Goal: Check status: Check status

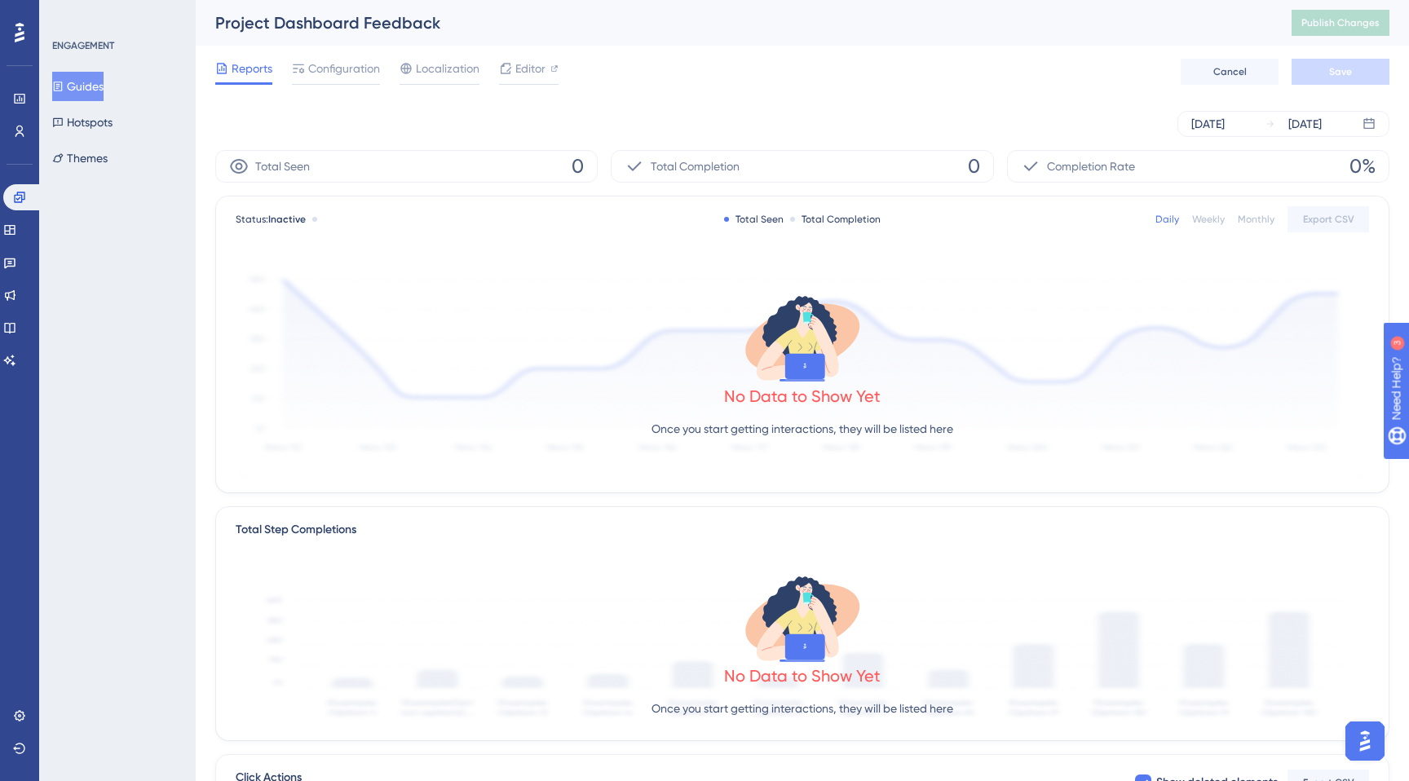
click at [1217, 218] on div "Weekly" at bounding box center [1208, 219] width 33 height 13
click at [1257, 223] on div "Monthly" at bounding box center [1256, 219] width 37 height 13
click at [1132, 219] on div "Status: Inactive Total Seen Total Completion Daily Weekly Monthly Export CSV" at bounding box center [802, 220] width 1133 height 20
click at [1145, 222] on div "Status: Inactive Total Seen Total Completion Daily Weekly Monthly Export CSV" at bounding box center [802, 220] width 1133 height 20
click at [1229, 134] on div "[DATE] [DATE]" at bounding box center [1283, 124] width 212 height 26
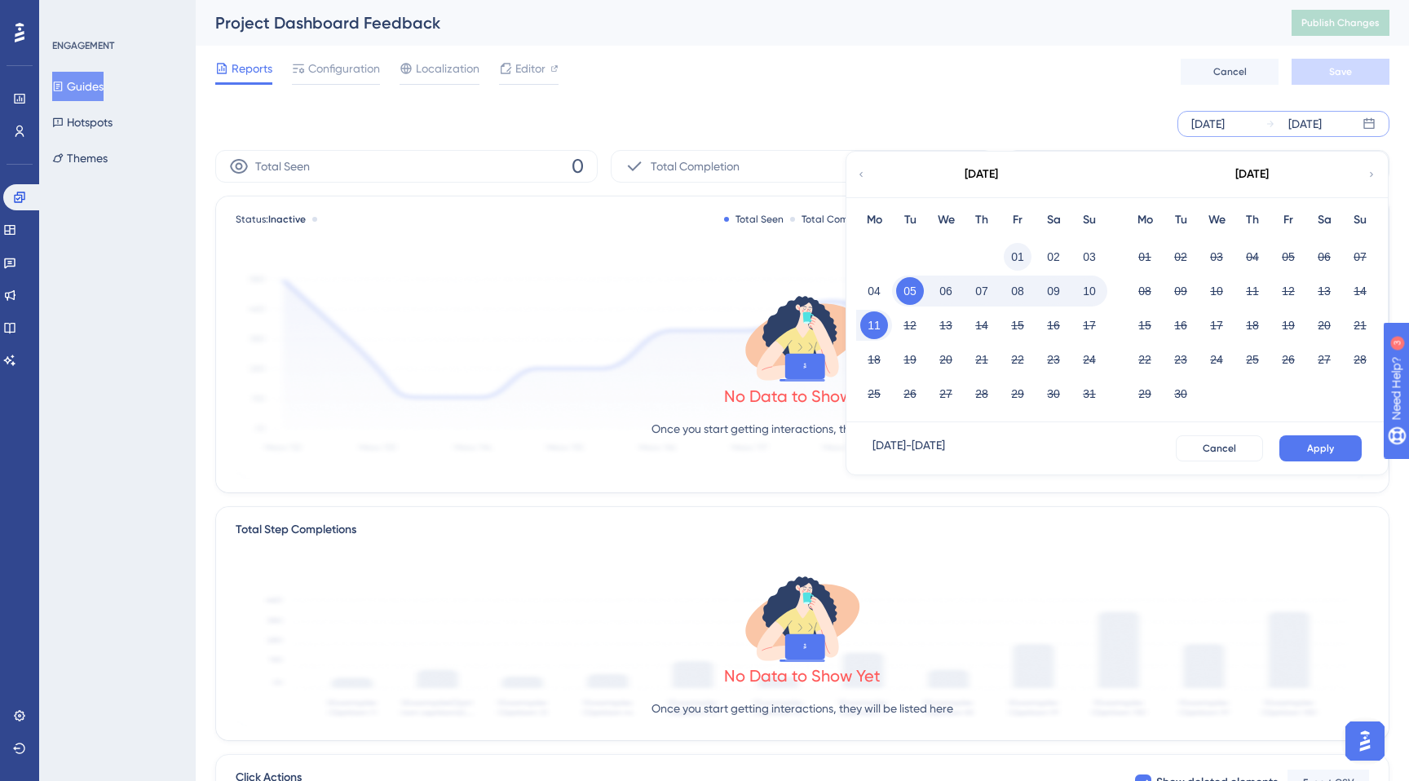
click at [1017, 257] on button "01" at bounding box center [1018, 257] width 28 height 28
click at [1295, 439] on button "Apply" at bounding box center [1320, 448] width 82 height 26
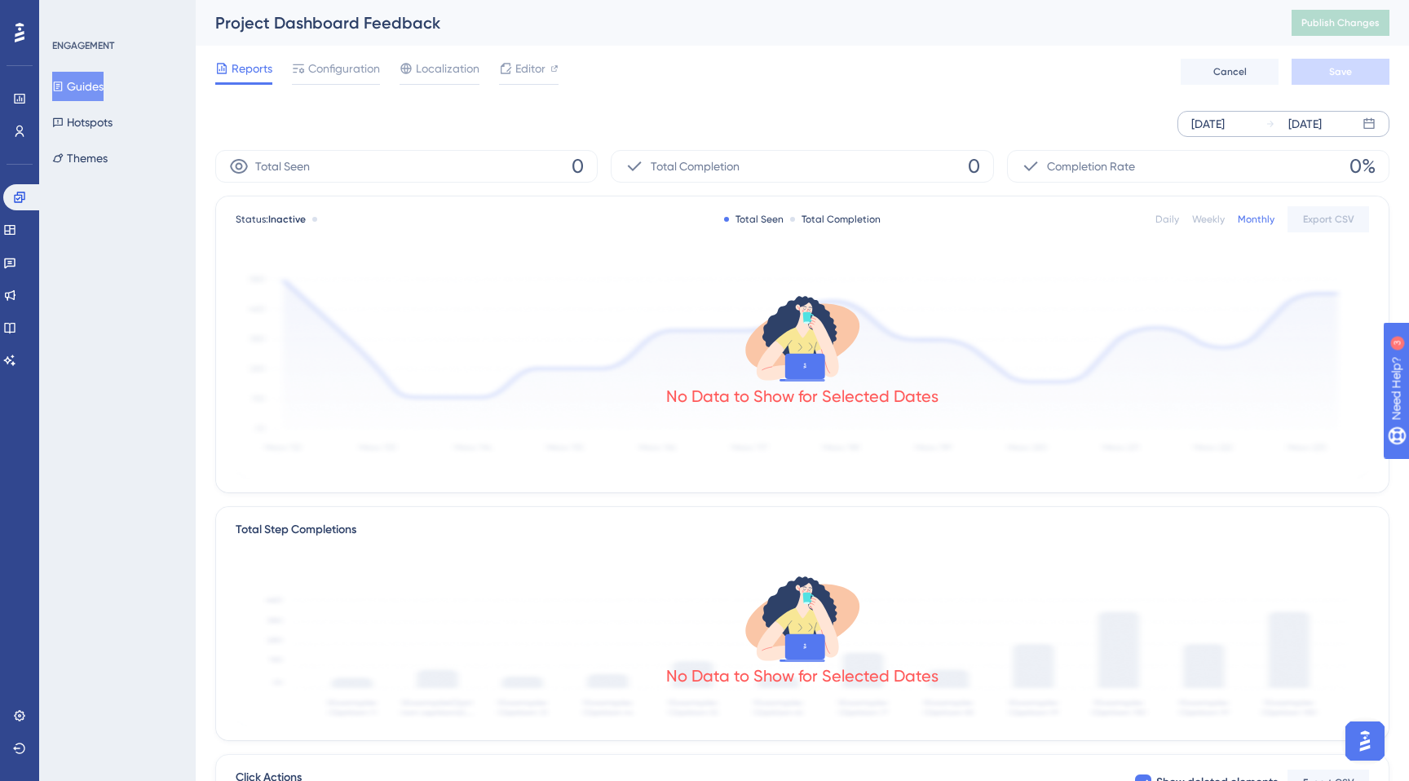
click at [1224, 118] on div "[DATE]" at bounding box center [1207, 124] width 33 height 20
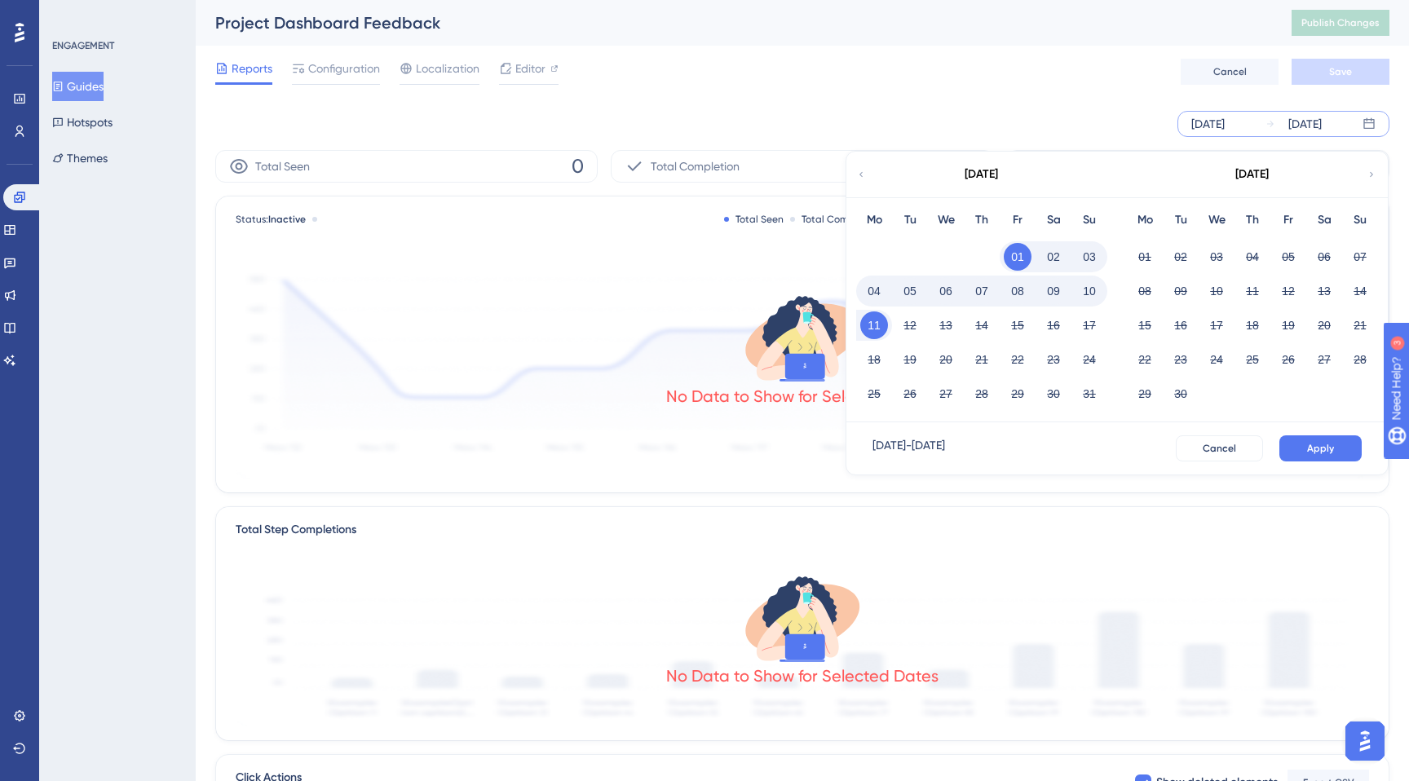
click at [860, 179] on icon at bounding box center [861, 174] width 10 height 15
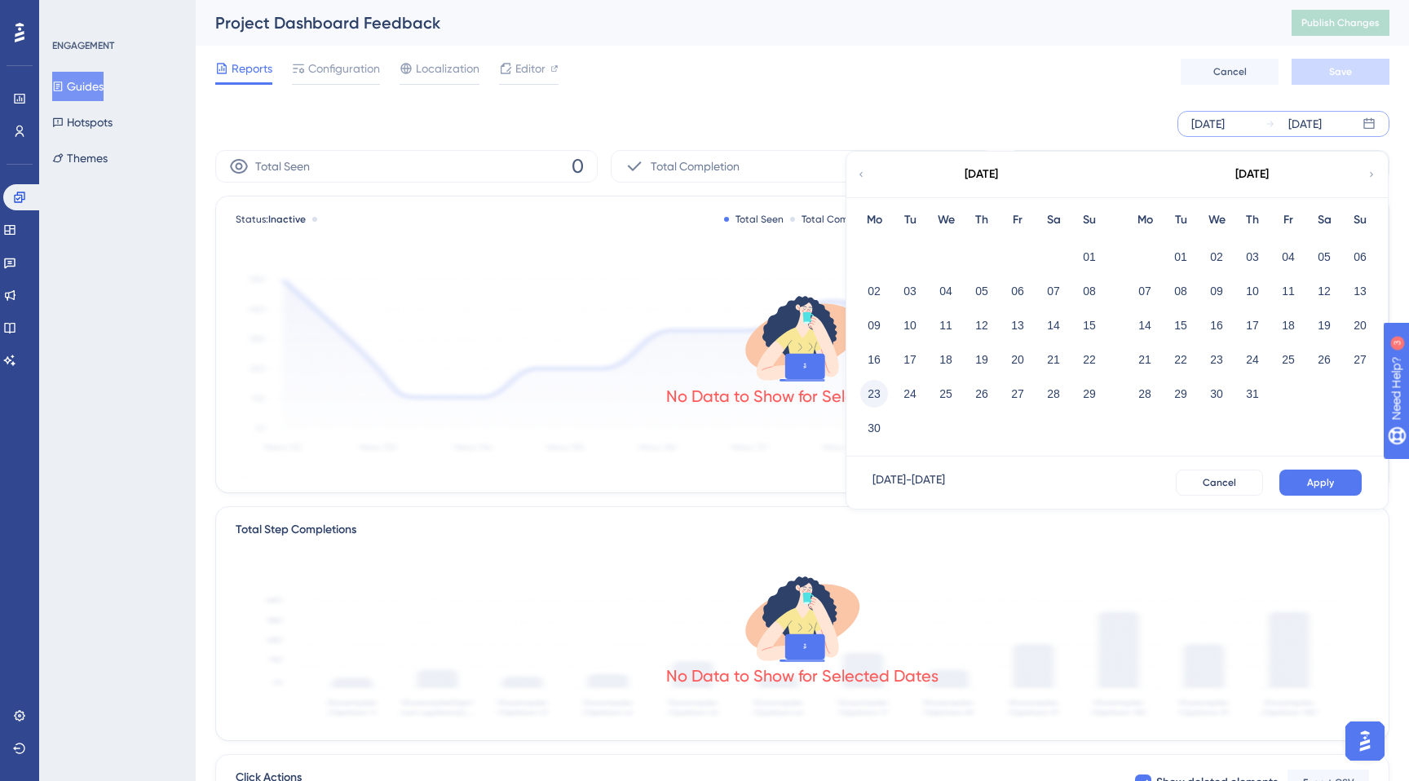
click at [877, 388] on button "23" at bounding box center [874, 394] width 28 height 28
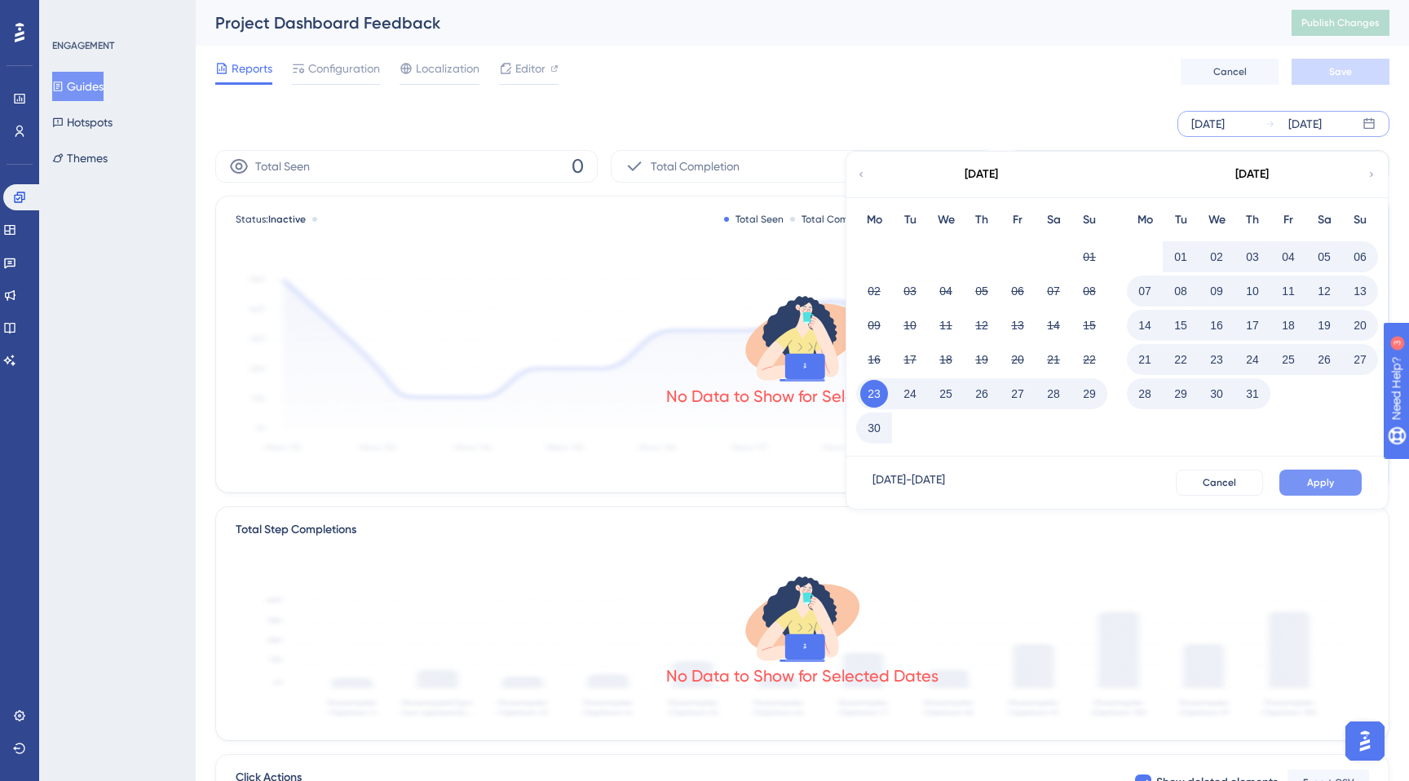
click at [1319, 484] on span "Apply" at bounding box center [1320, 482] width 27 height 13
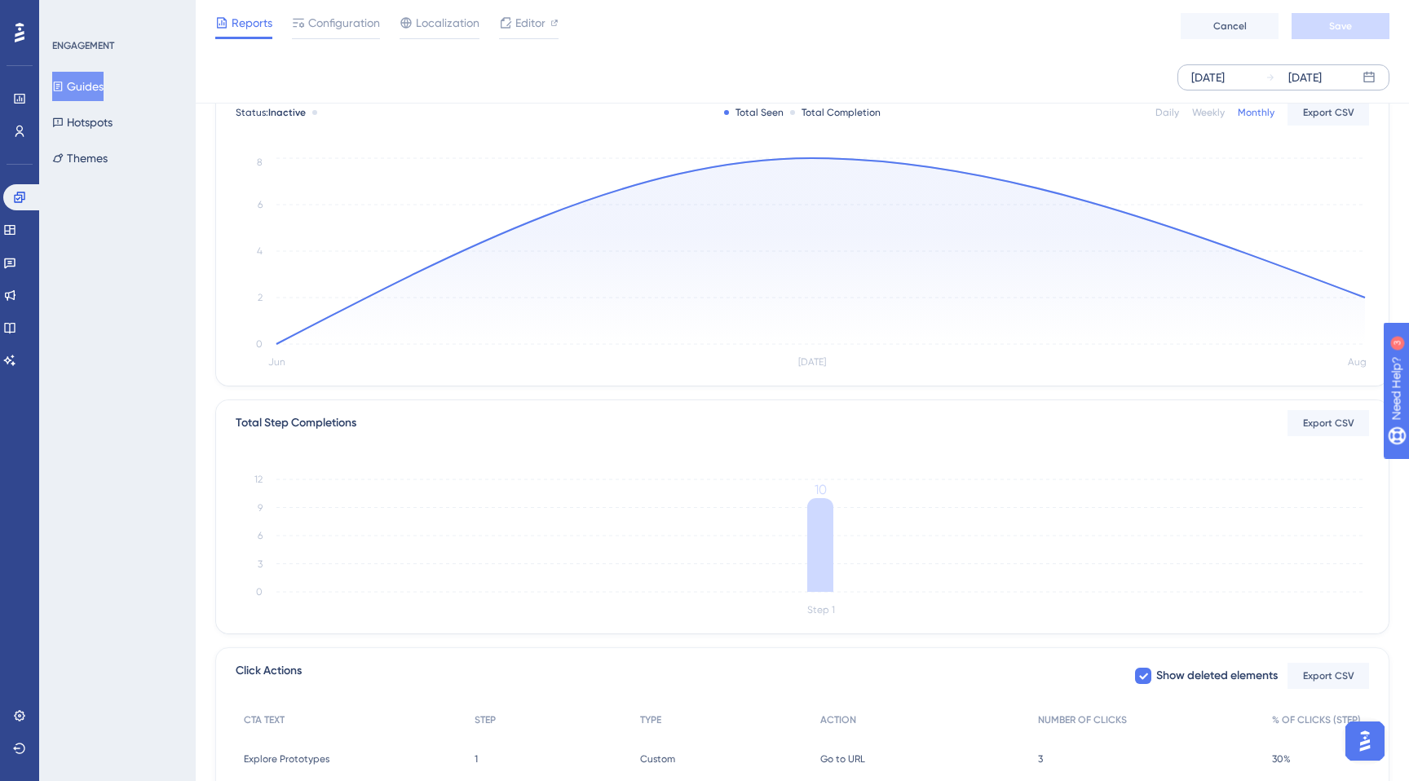
scroll to position [252, 0]
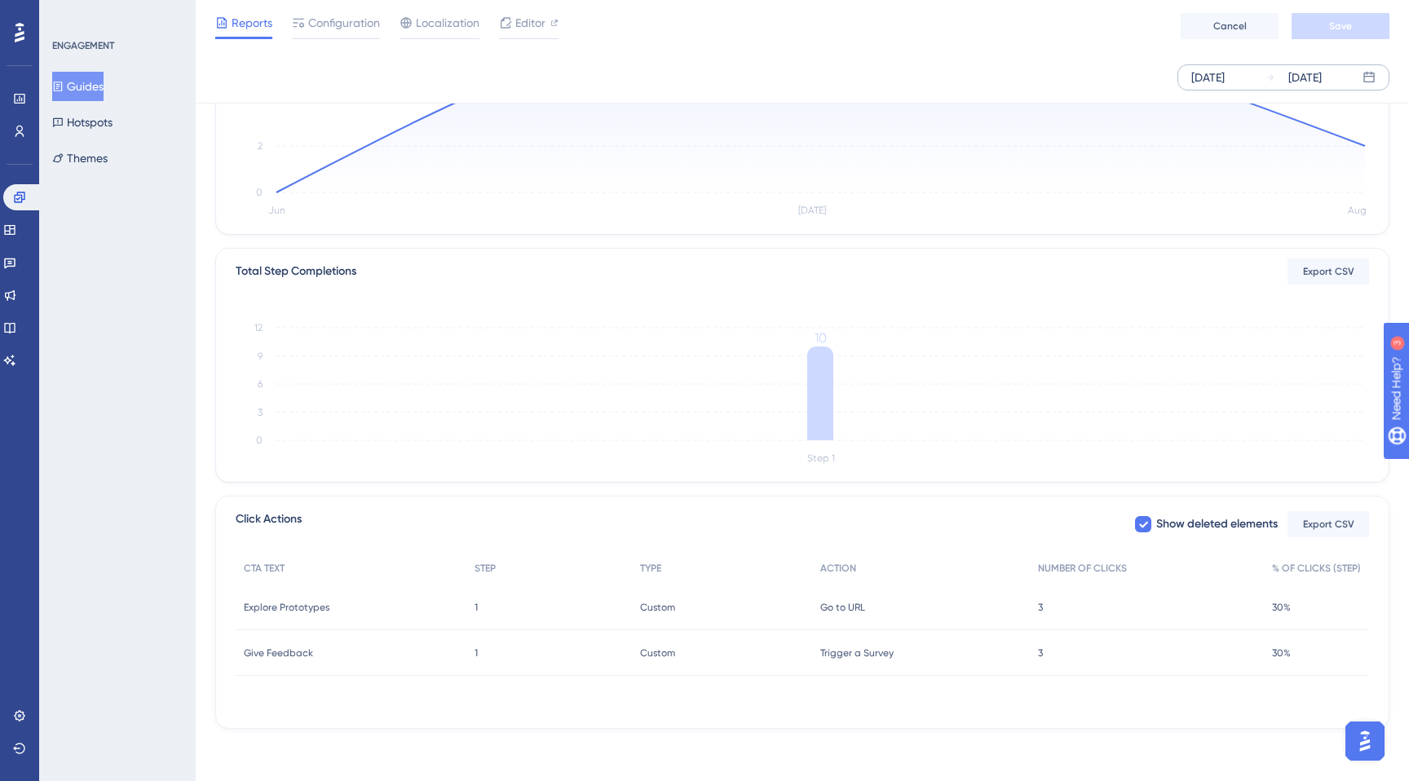
click at [525, 601] on div "1 1" at bounding box center [549, 608] width 166 height 46
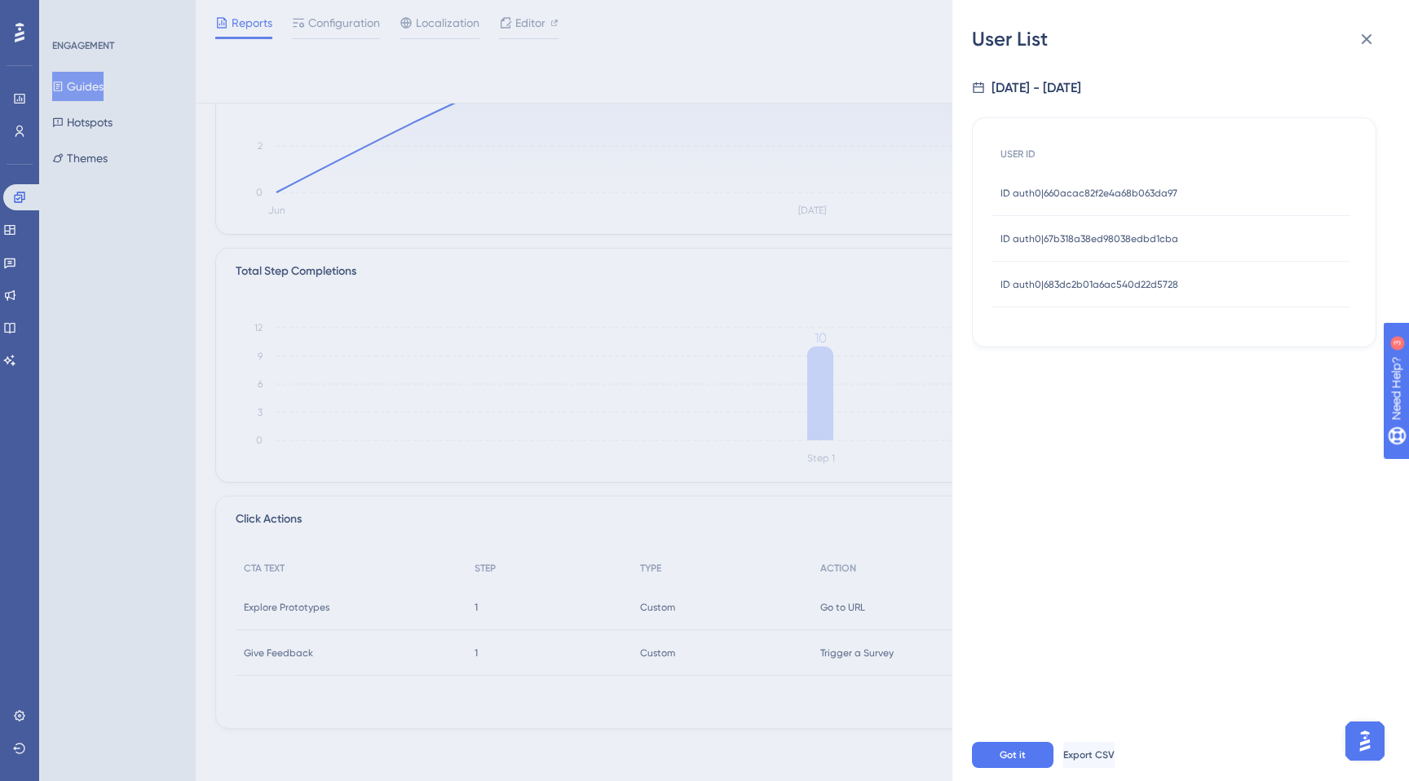
click at [587, 554] on div "User List [DATE] - [DATE] USER ID ID auth0|660acac82f2e4a68b063da97 ID auth0|66…" at bounding box center [704, 390] width 1409 height 781
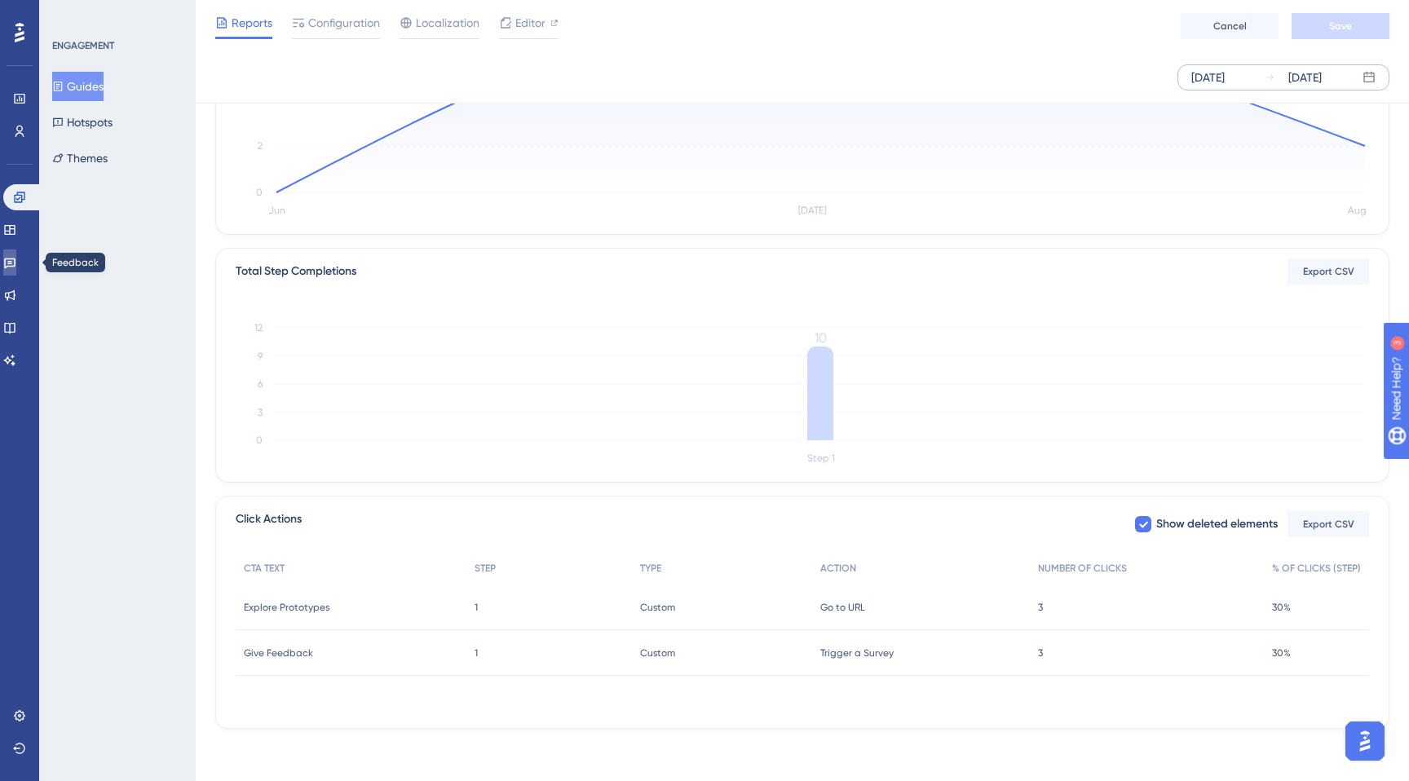
click at [16, 269] on link at bounding box center [9, 262] width 13 height 26
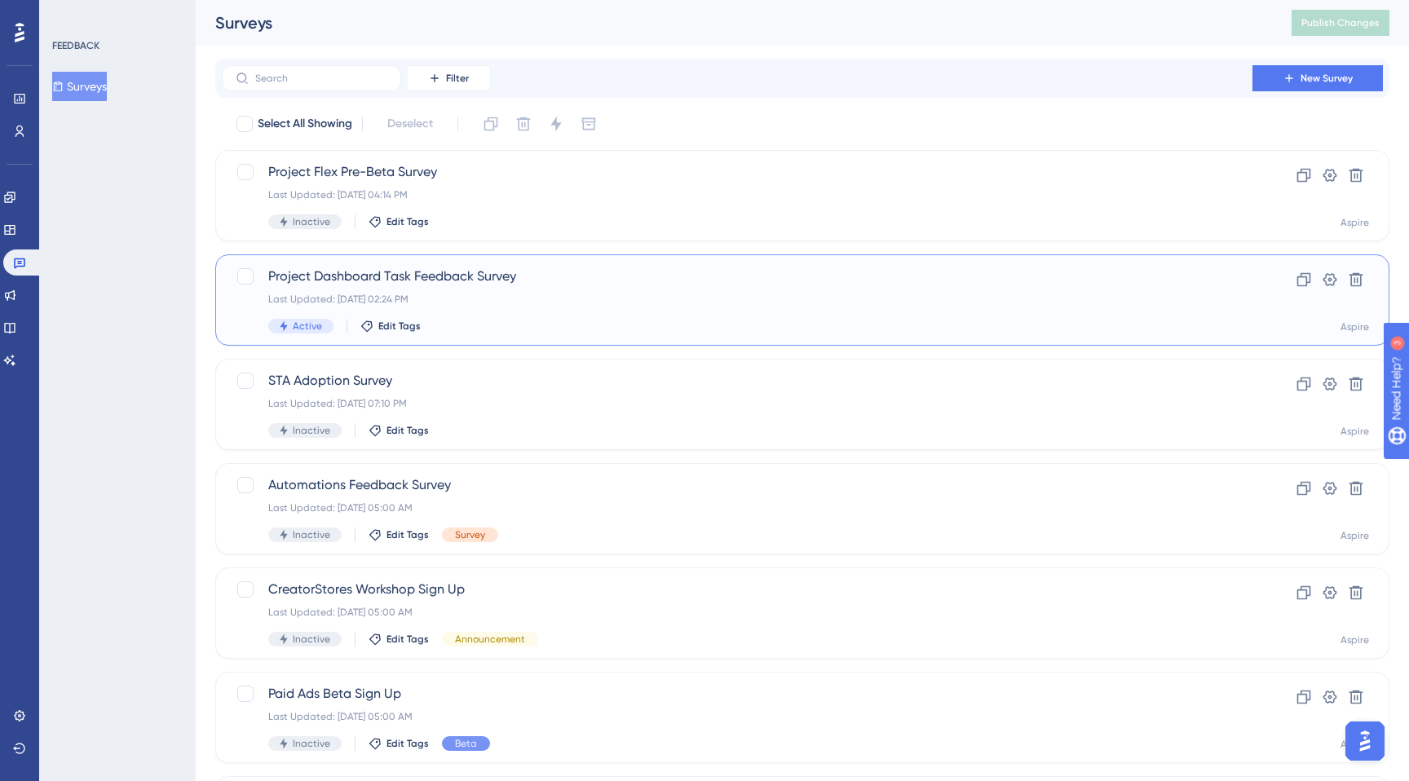
click at [448, 320] on div "Active Edit Tags" at bounding box center [737, 326] width 938 height 15
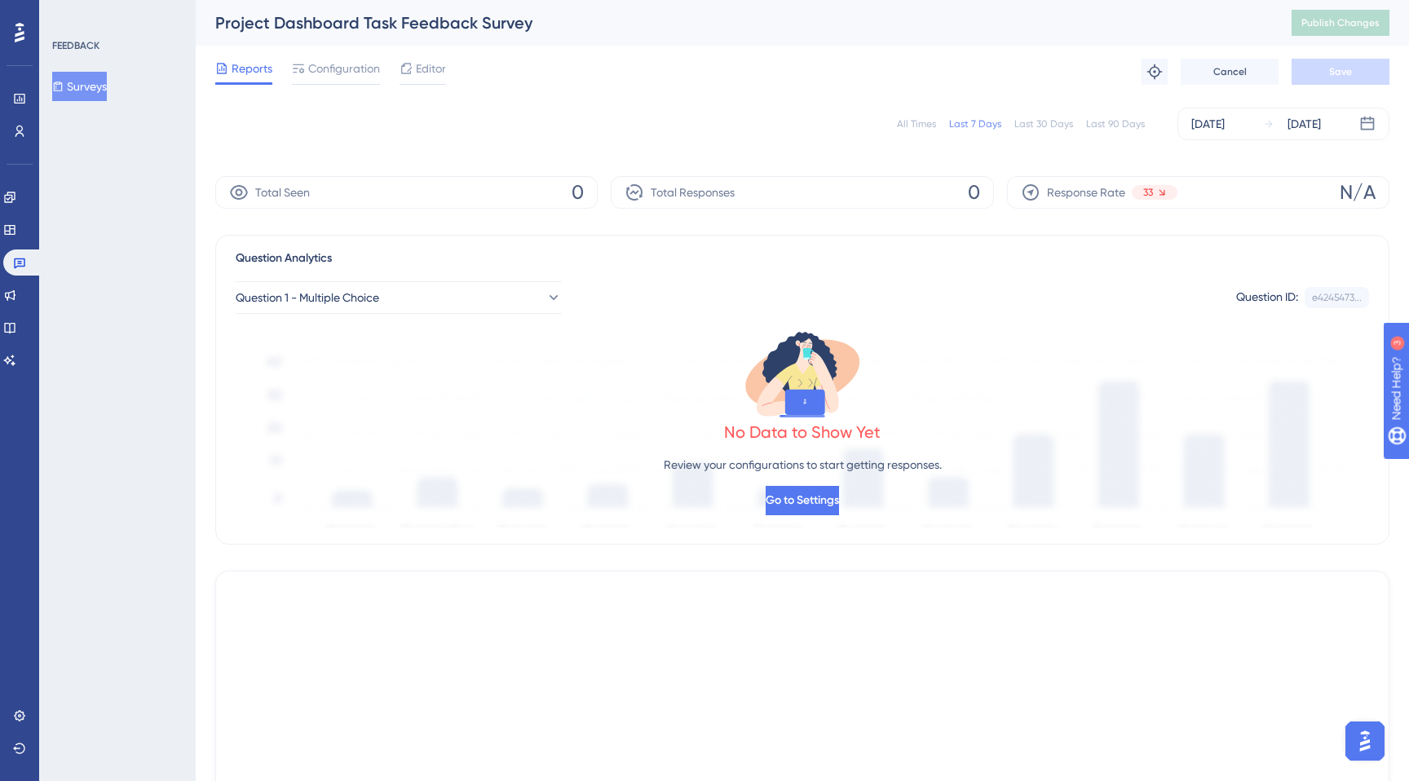
click at [1241, 140] on div "All Times Last 7 Days Last 30 Days Last 90 Days [DATE] [DATE]" at bounding box center [802, 124] width 1174 height 52
click at [1224, 130] on div "[DATE]" at bounding box center [1207, 124] width 33 height 20
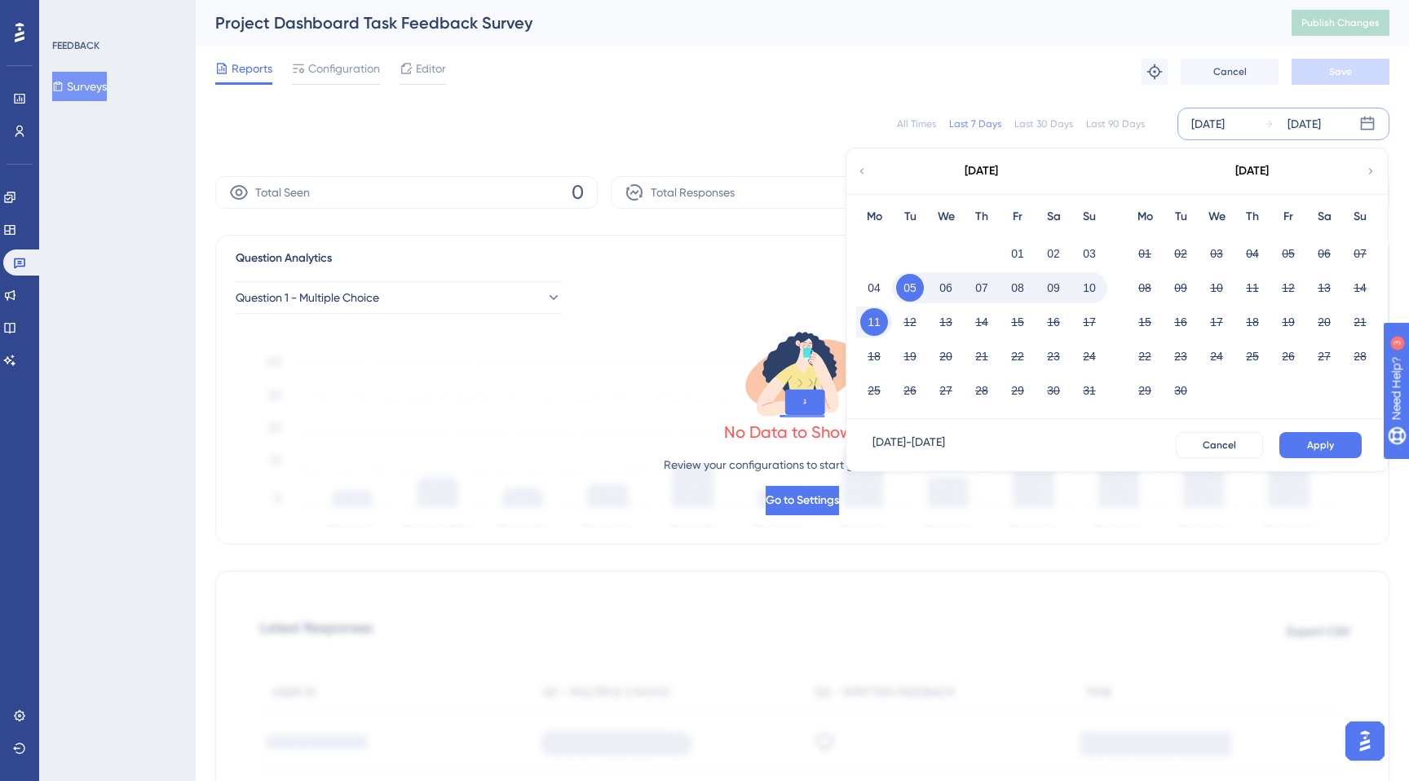
click at [877, 174] on div "[DATE]" at bounding box center [980, 171] width 269 height 46
click at [856, 164] on icon at bounding box center [861, 171] width 11 height 15
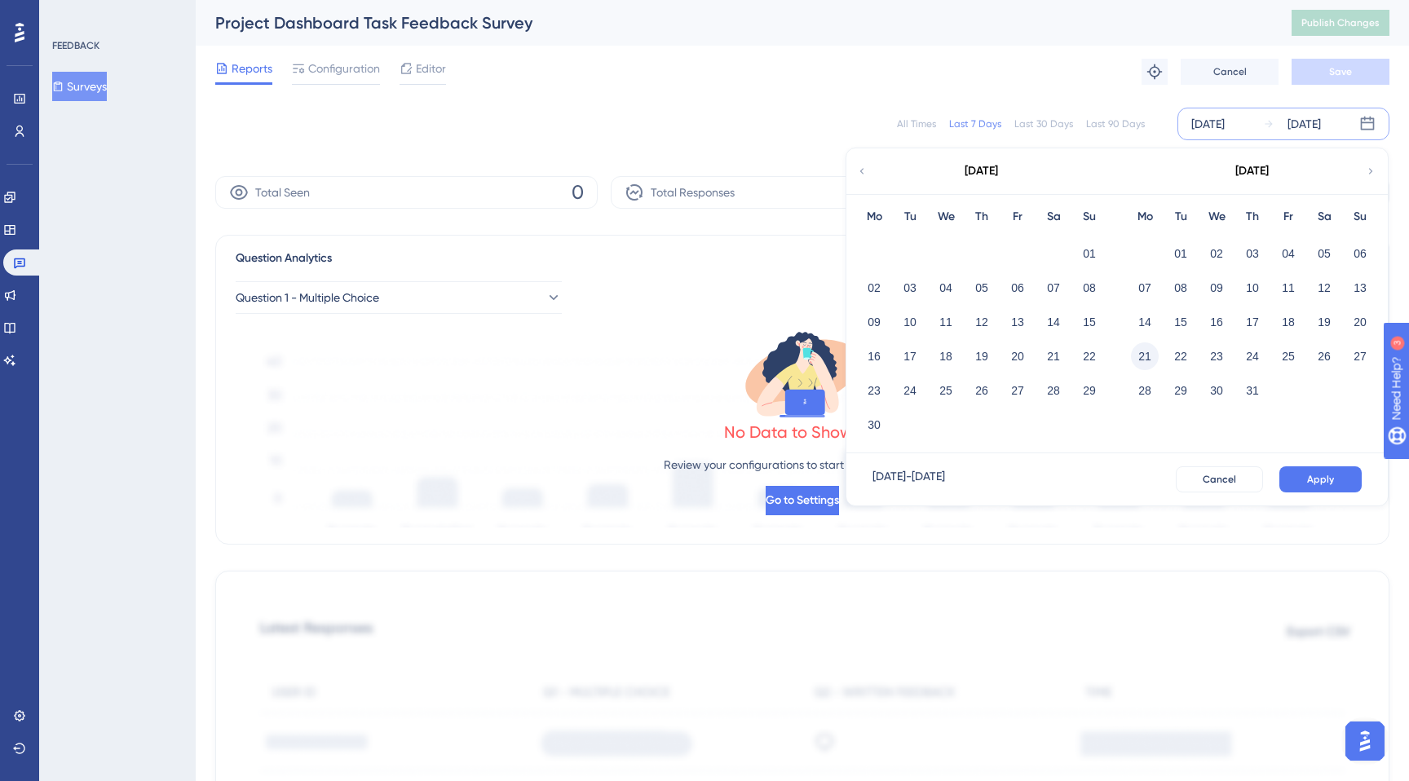
click at [1153, 351] on button "21" at bounding box center [1145, 356] width 28 height 28
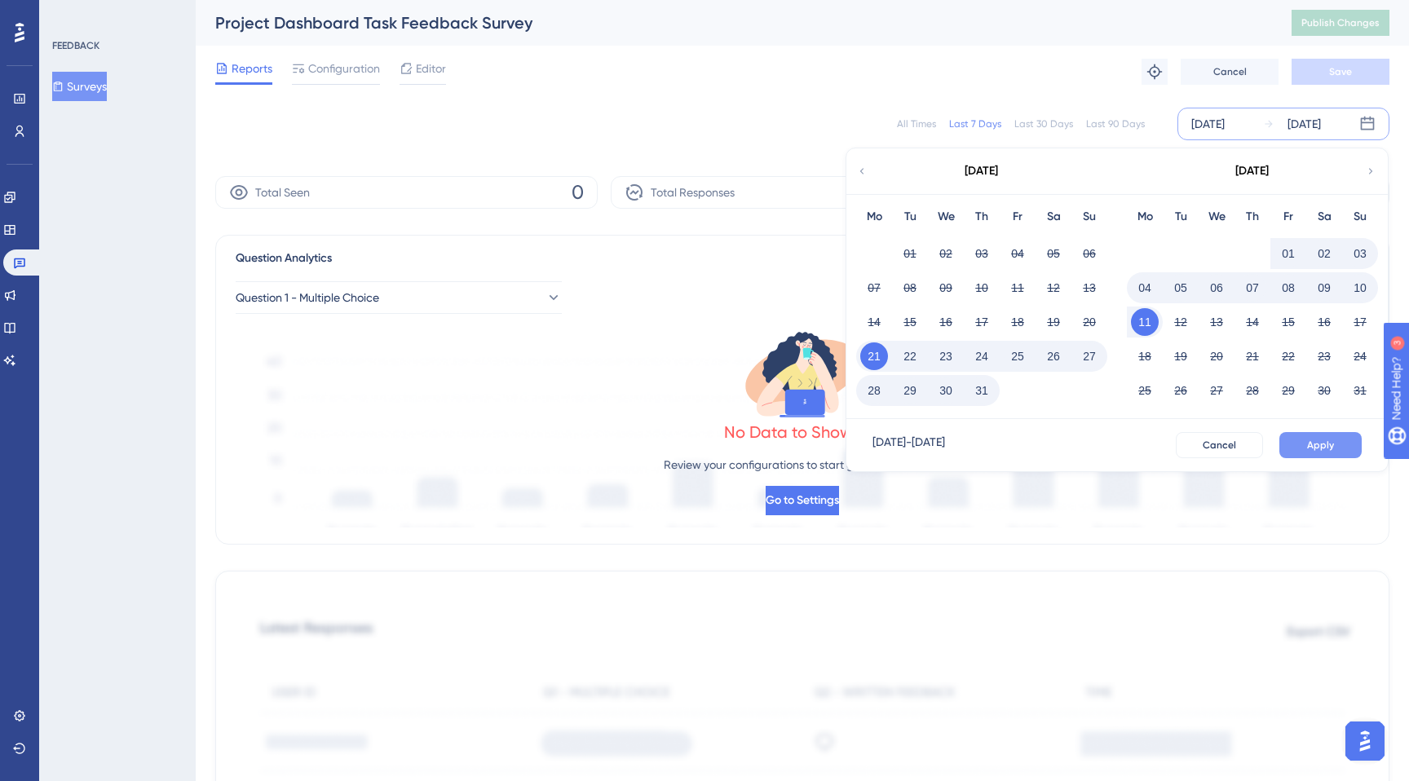
click at [1293, 437] on button "Apply" at bounding box center [1320, 445] width 82 height 26
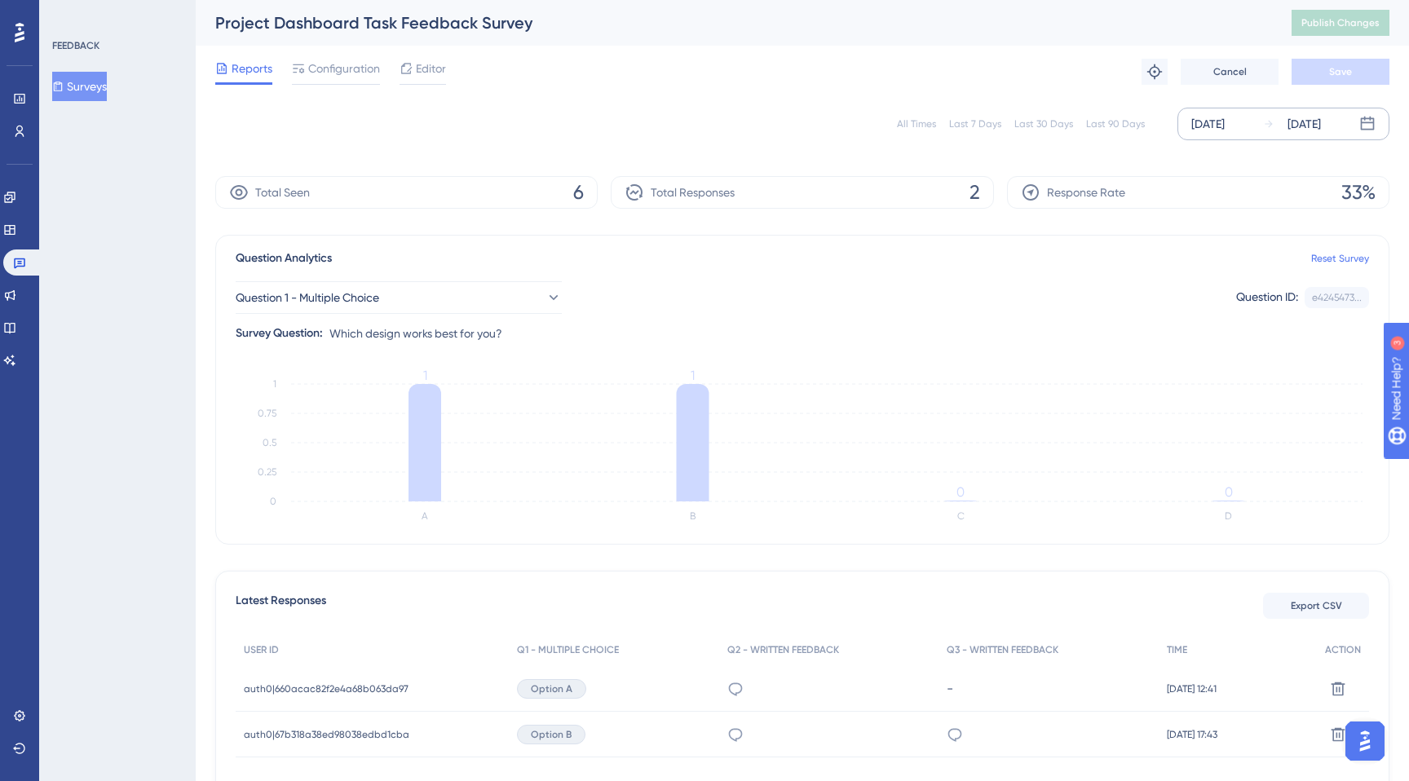
scroll to position [114, 0]
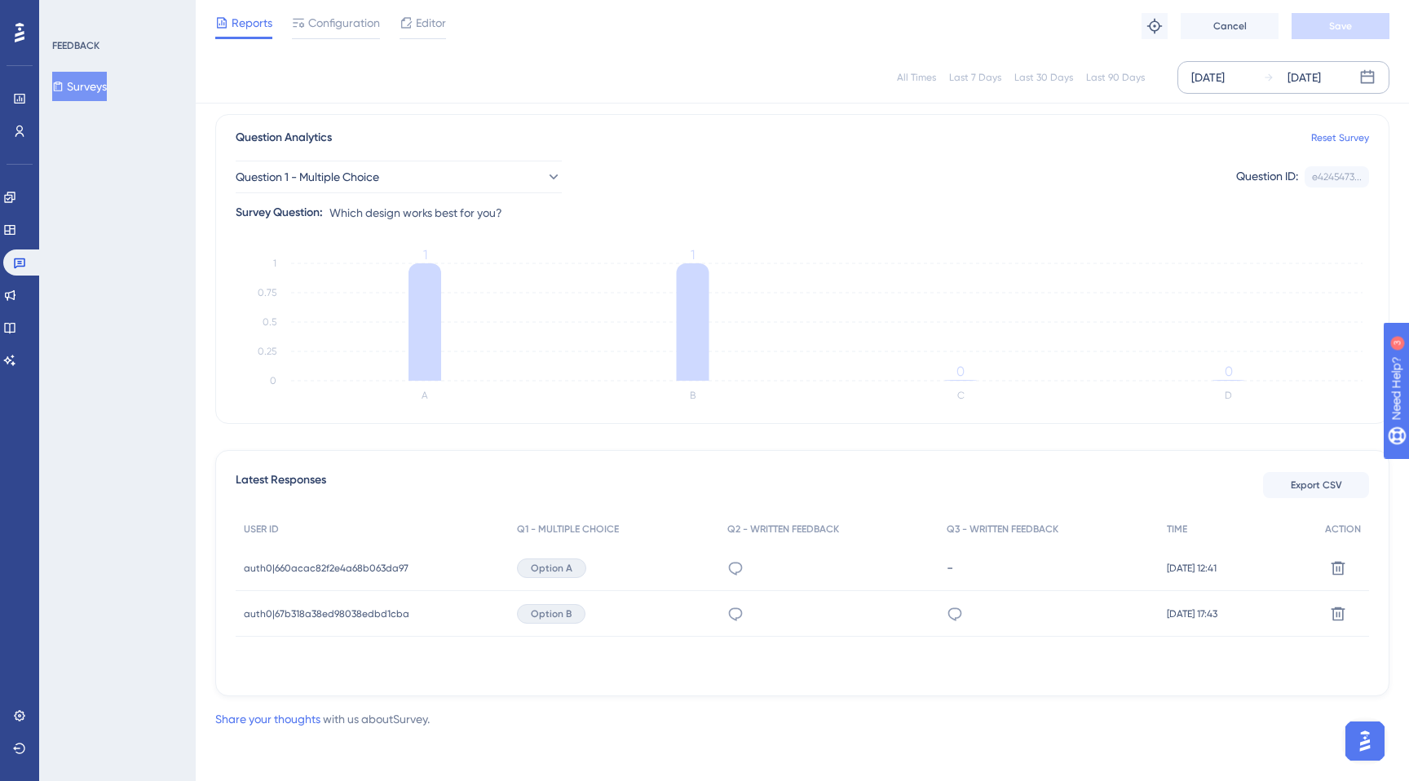
click at [735, 574] on div "The flow" at bounding box center [828, 568] width 219 height 46
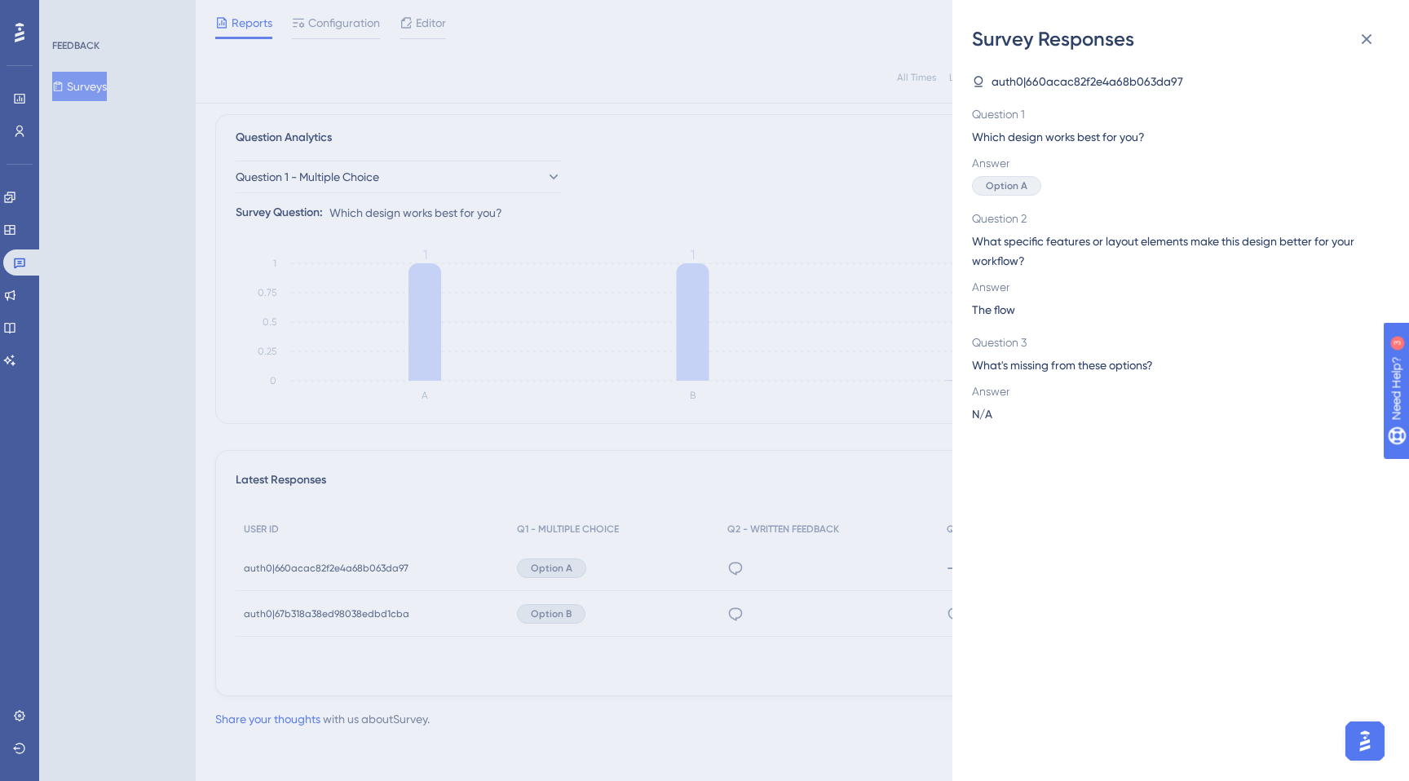
click at [795, 381] on div "Survey Responses auth0|660acac82f2e4a68b063da97 Question 1 Which design works b…" at bounding box center [704, 390] width 1409 height 781
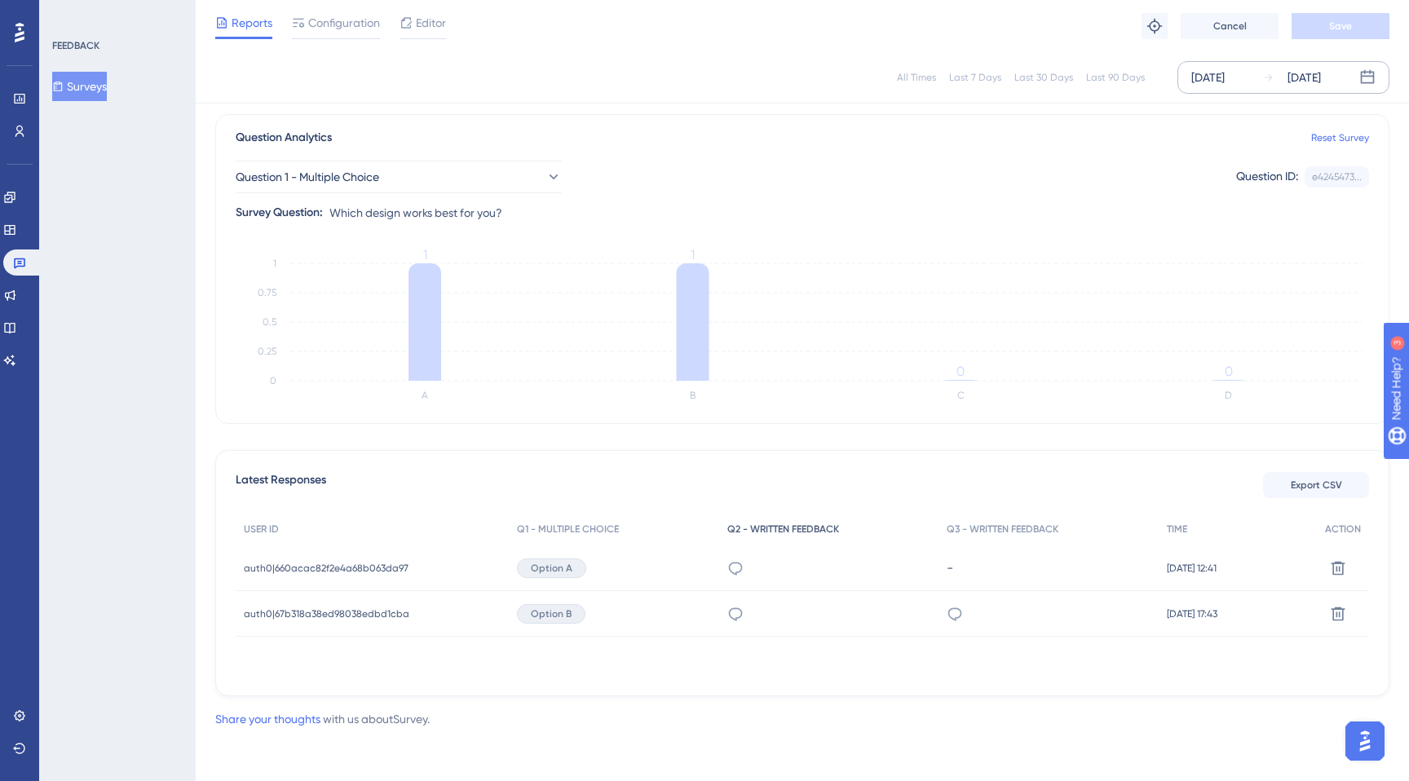
click at [792, 529] on span "Q2 - WRITTEN FEEDBACK" at bounding box center [783, 529] width 112 height 13
click at [279, 572] on span "auth0|660acac82f2e4a68b063da97" at bounding box center [326, 568] width 165 height 13
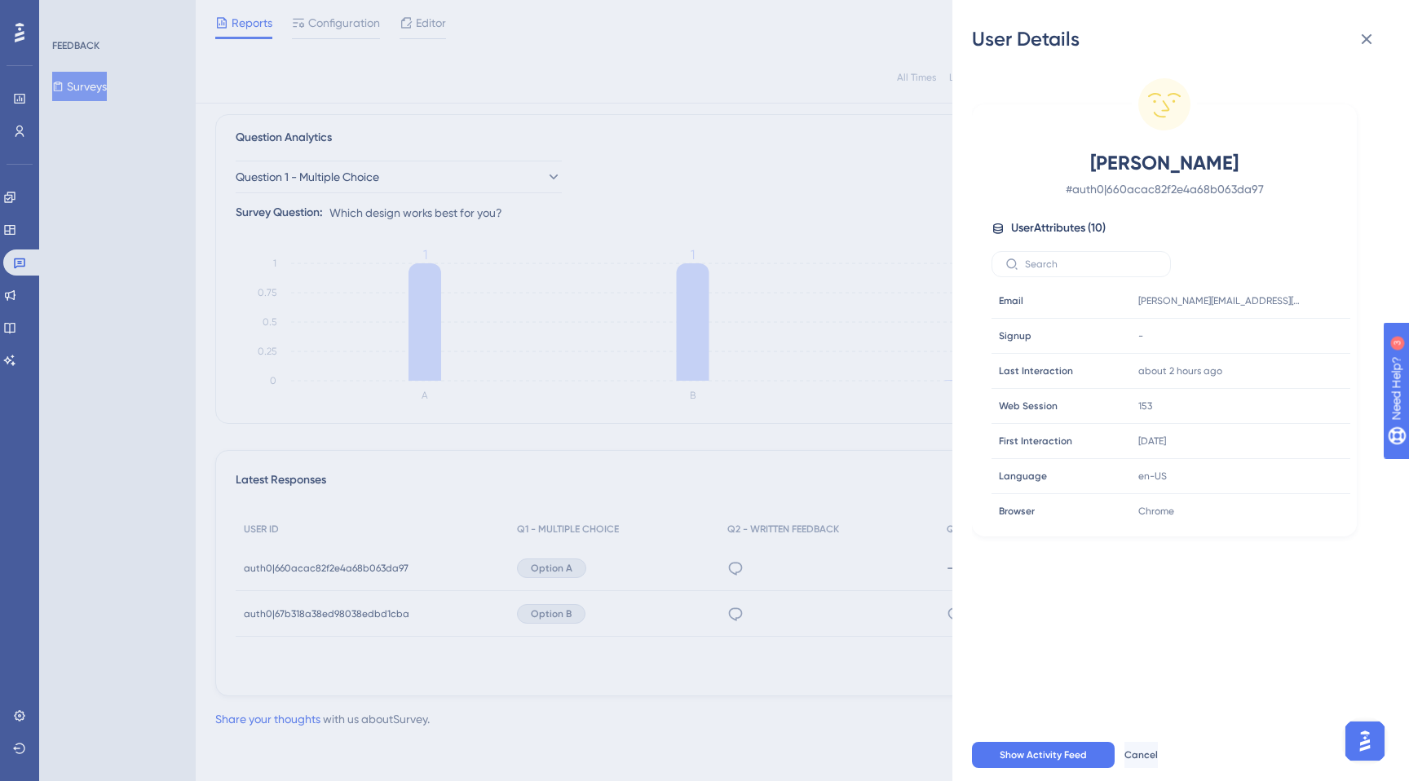
click at [702, 563] on div "User Details [PERSON_NAME] # auth0|660acac82f2e4a68b063da97 User Attributes ( 1…" at bounding box center [704, 390] width 1409 height 781
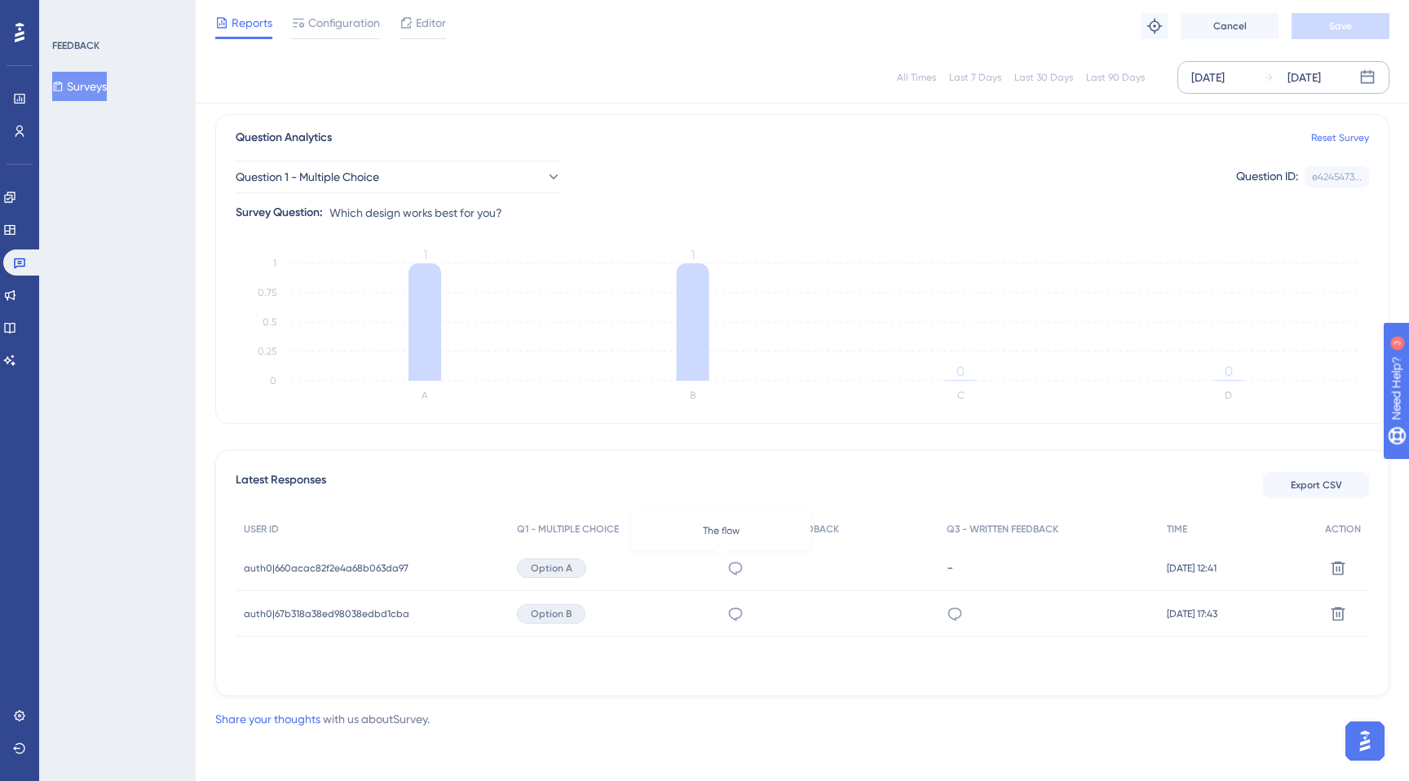
click at [727, 563] on icon at bounding box center [735, 568] width 16 height 16
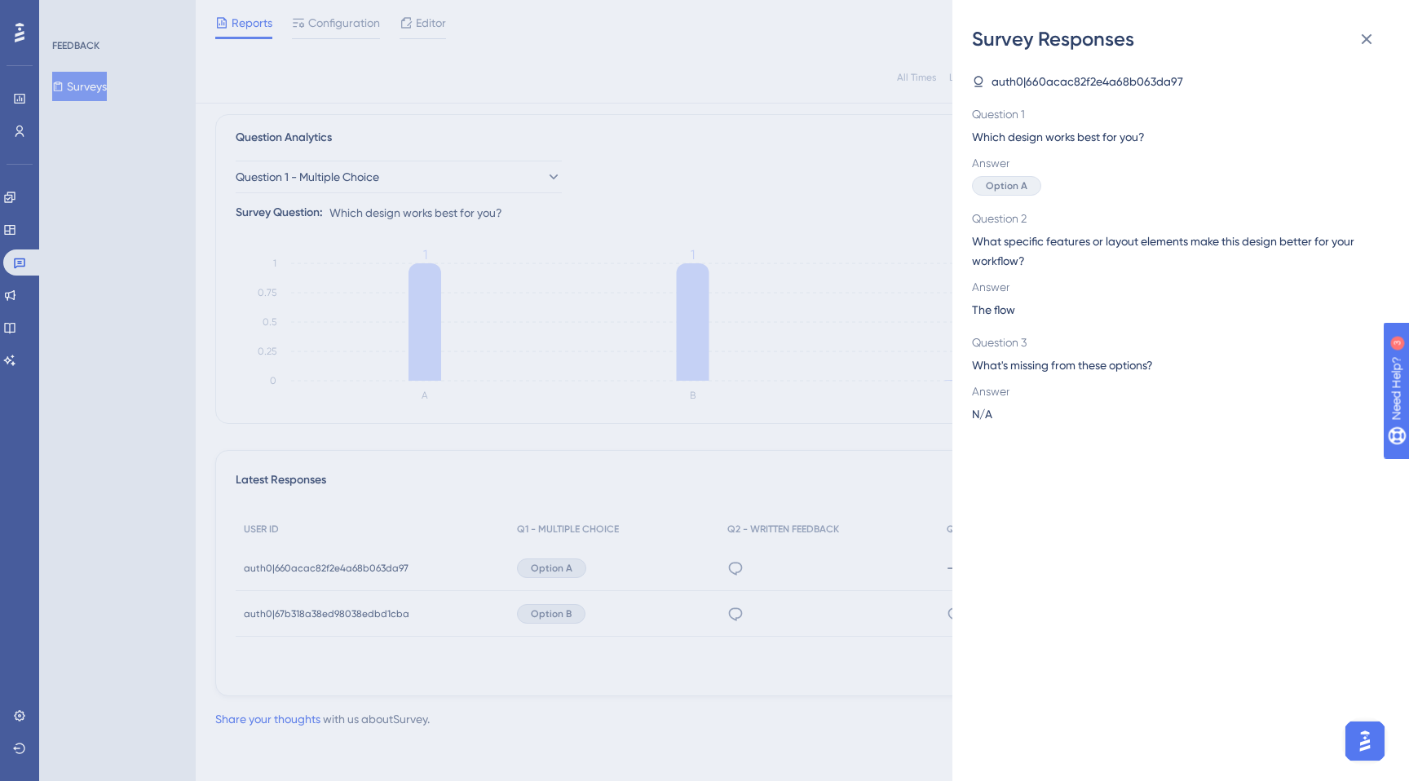
click at [715, 604] on div "Survey Responses auth0|660acac82f2e4a68b063da97 Question 1 Which design works b…" at bounding box center [704, 390] width 1409 height 781
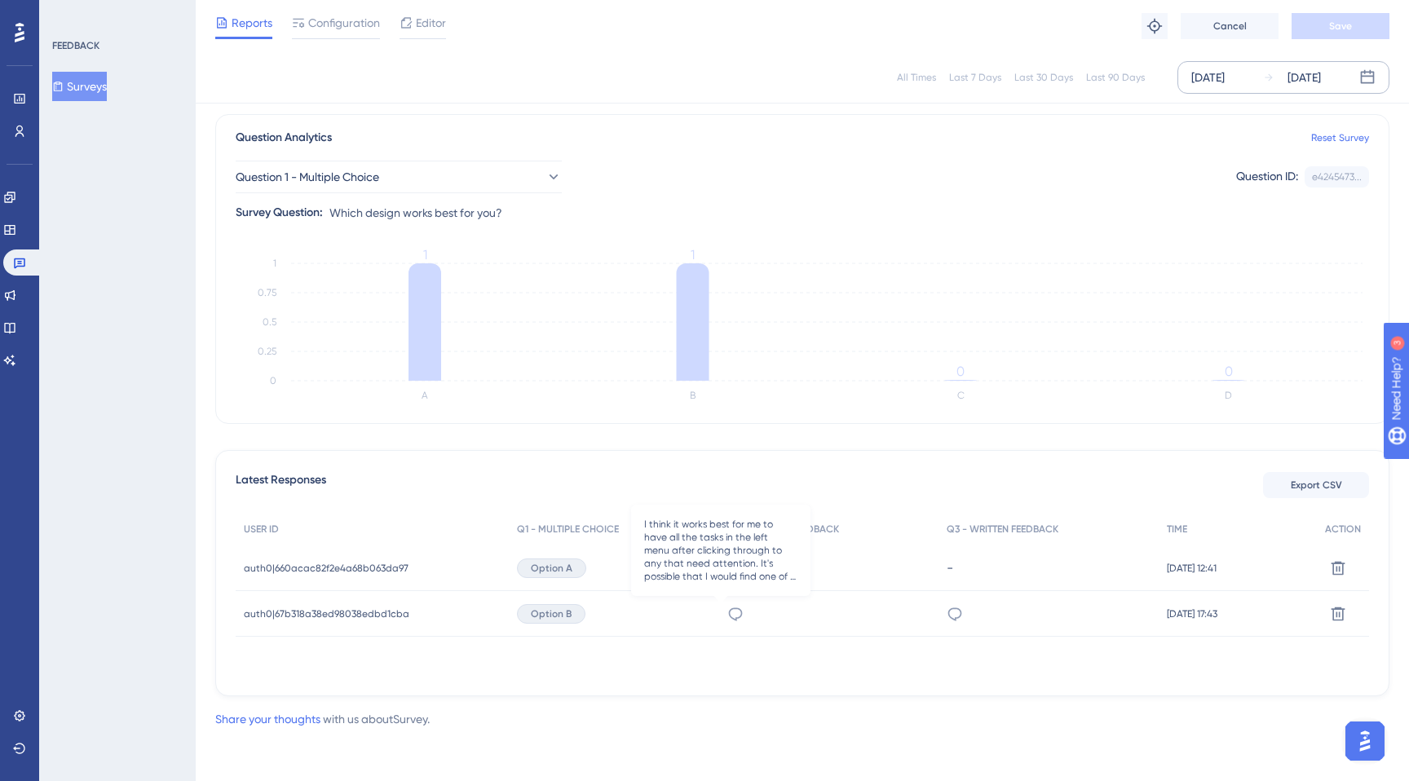
click at [727, 610] on icon at bounding box center [735, 614] width 16 height 16
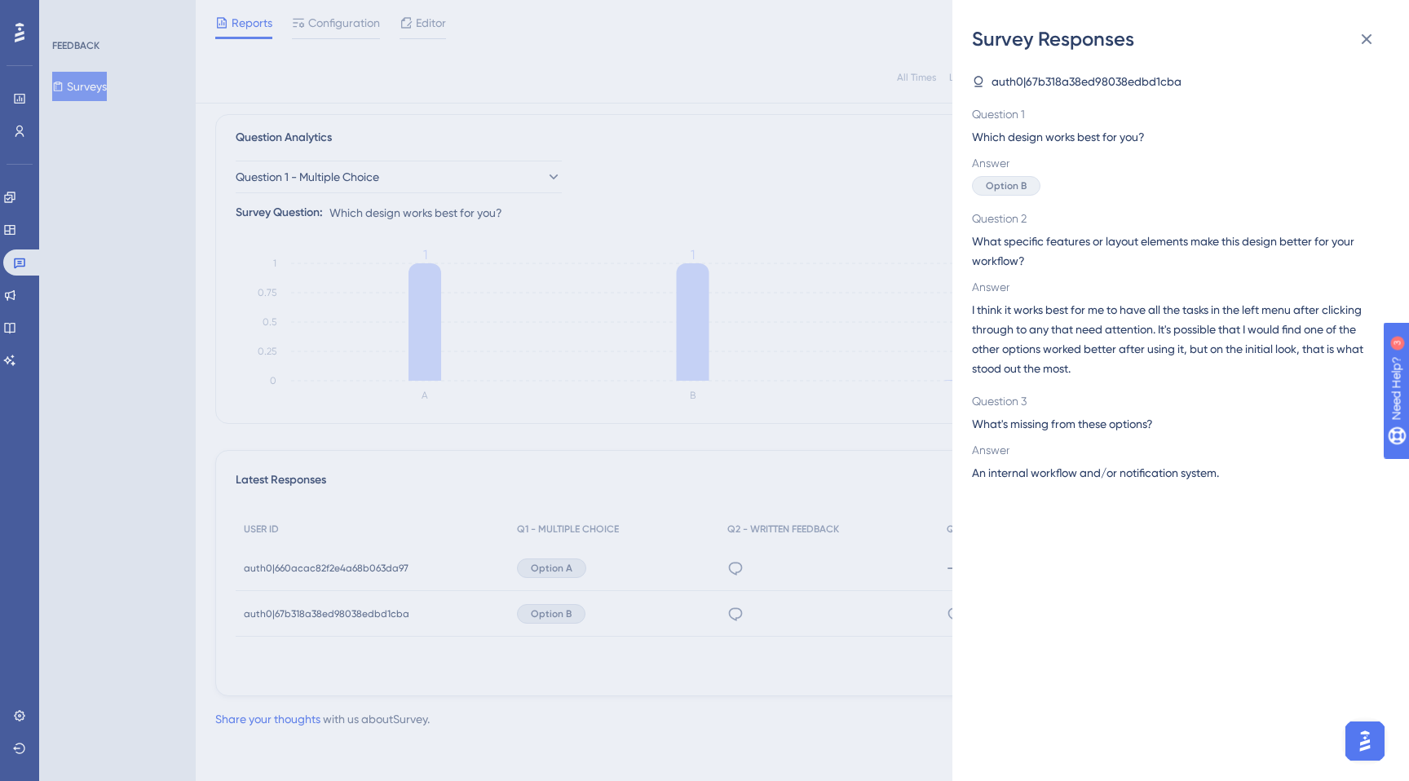
click at [728, 610] on div "Survey Responses auth0|67b318a38ed98038edbd1cba Question 1 Which design works b…" at bounding box center [704, 390] width 1409 height 781
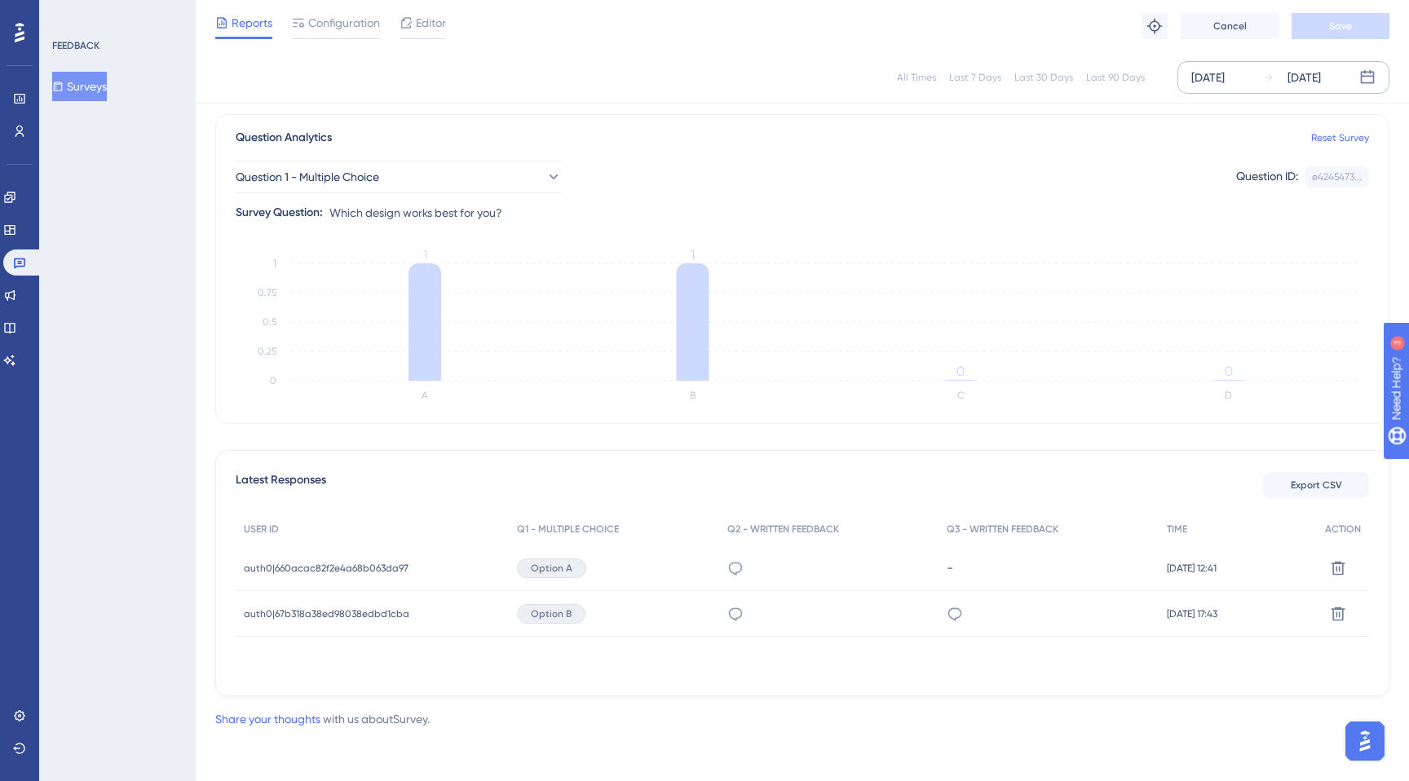
scroll to position [0, 0]
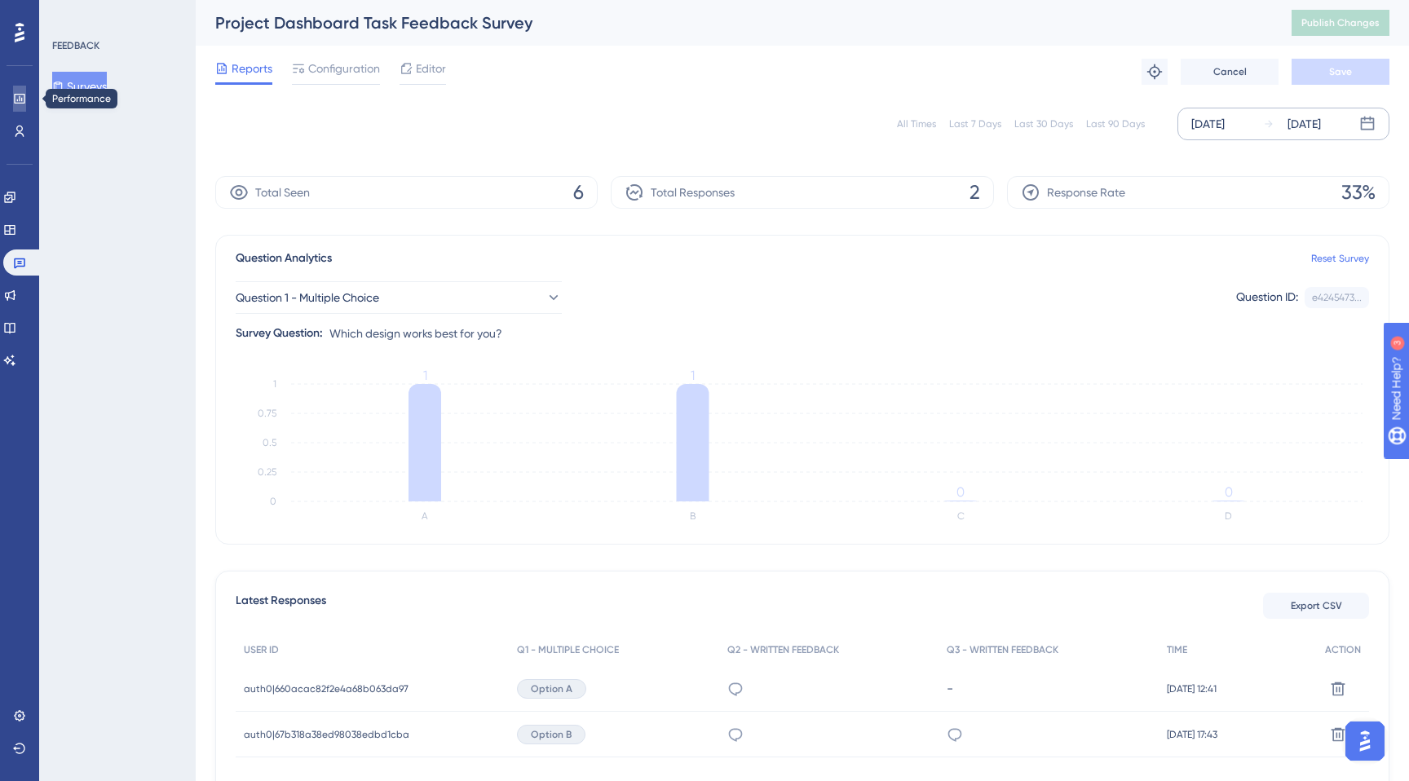
click at [19, 97] on icon at bounding box center [19, 99] width 11 height 10
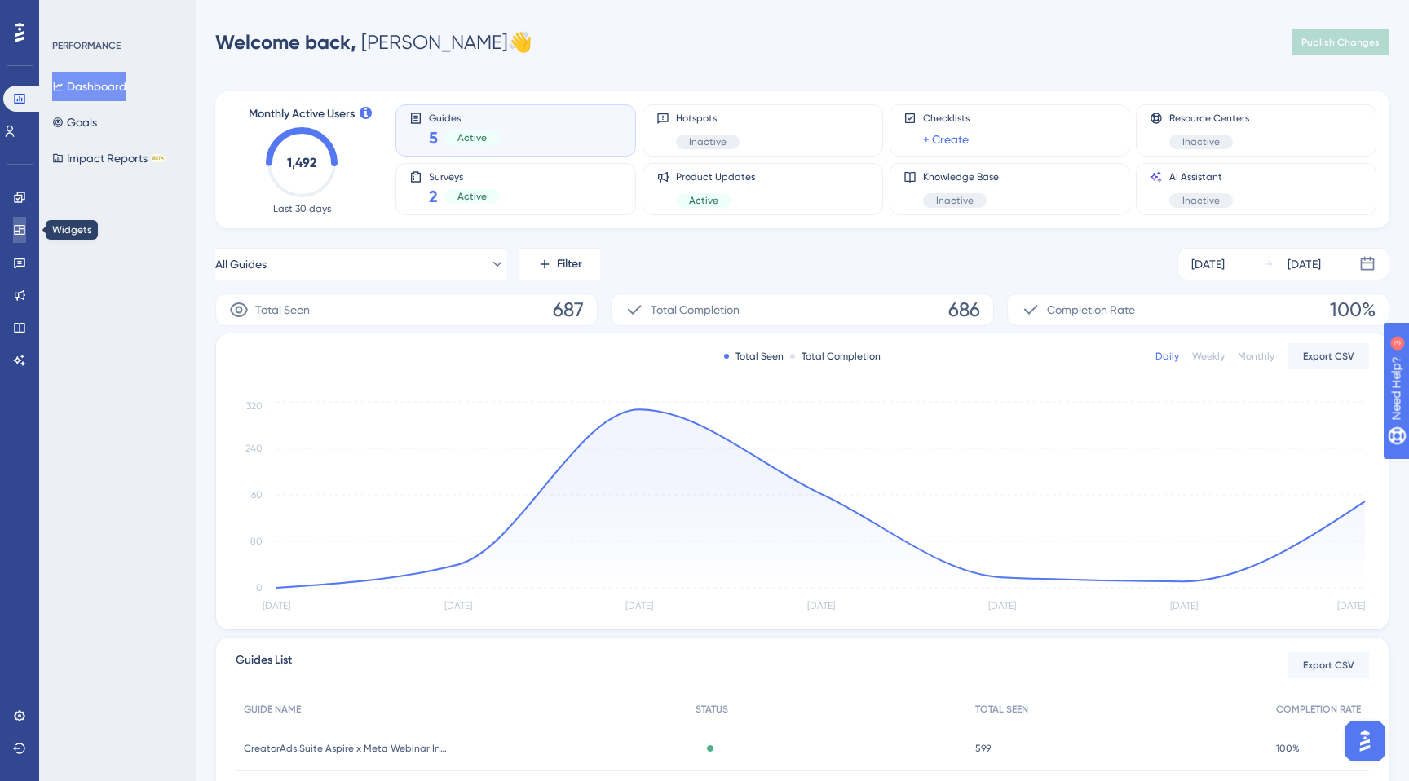
click at [18, 240] on link at bounding box center [19, 230] width 13 height 26
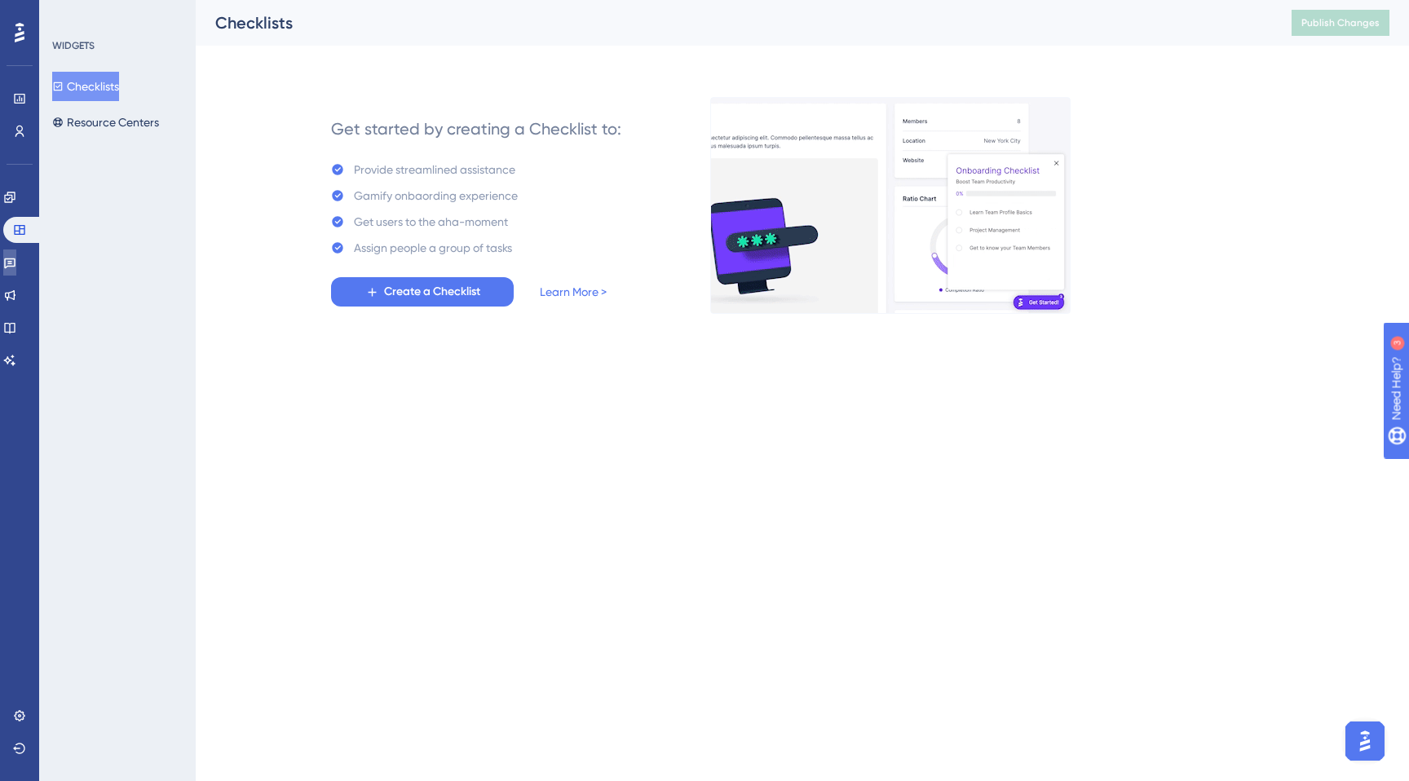
click at [15, 258] on icon at bounding box center [9, 263] width 11 height 11
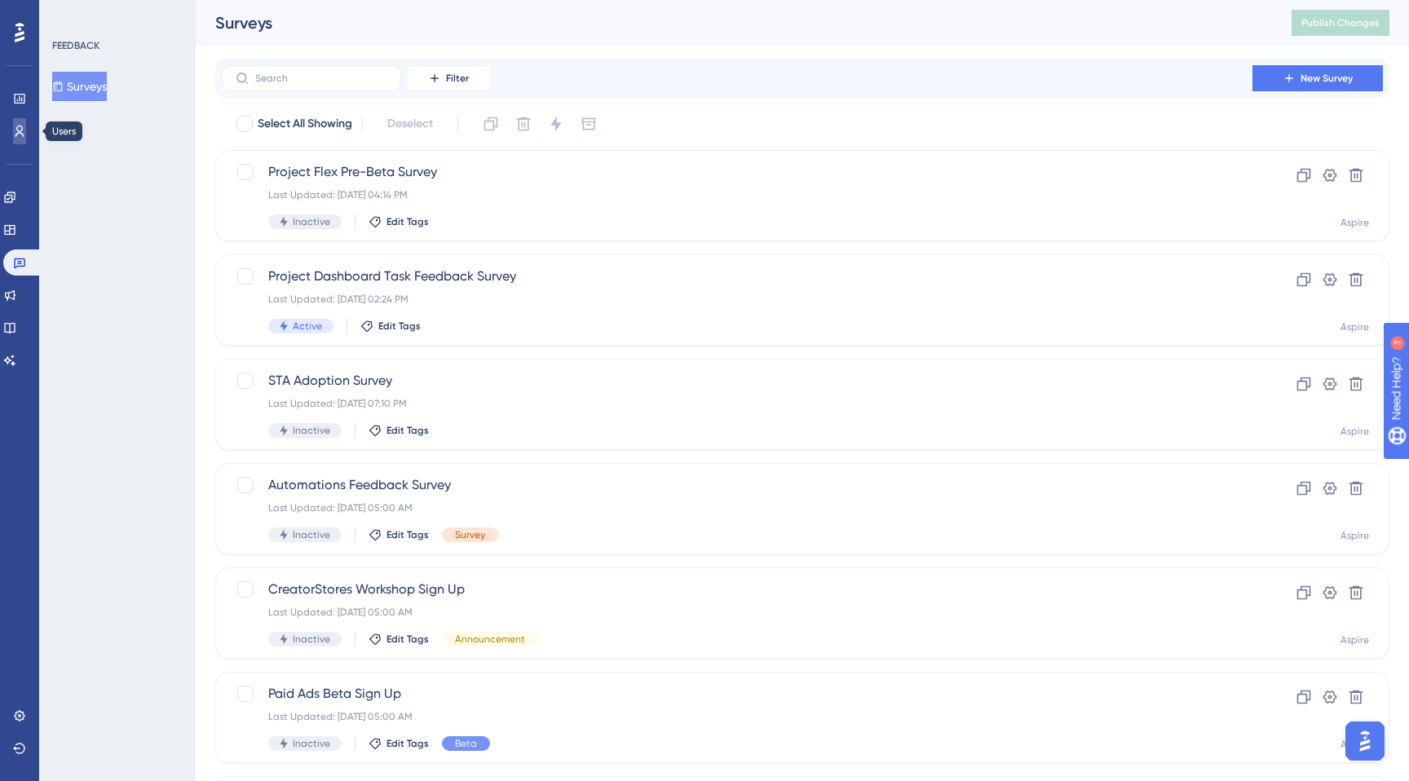
click at [20, 128] on icon at bounding box center [19, 131] width 13 height 13
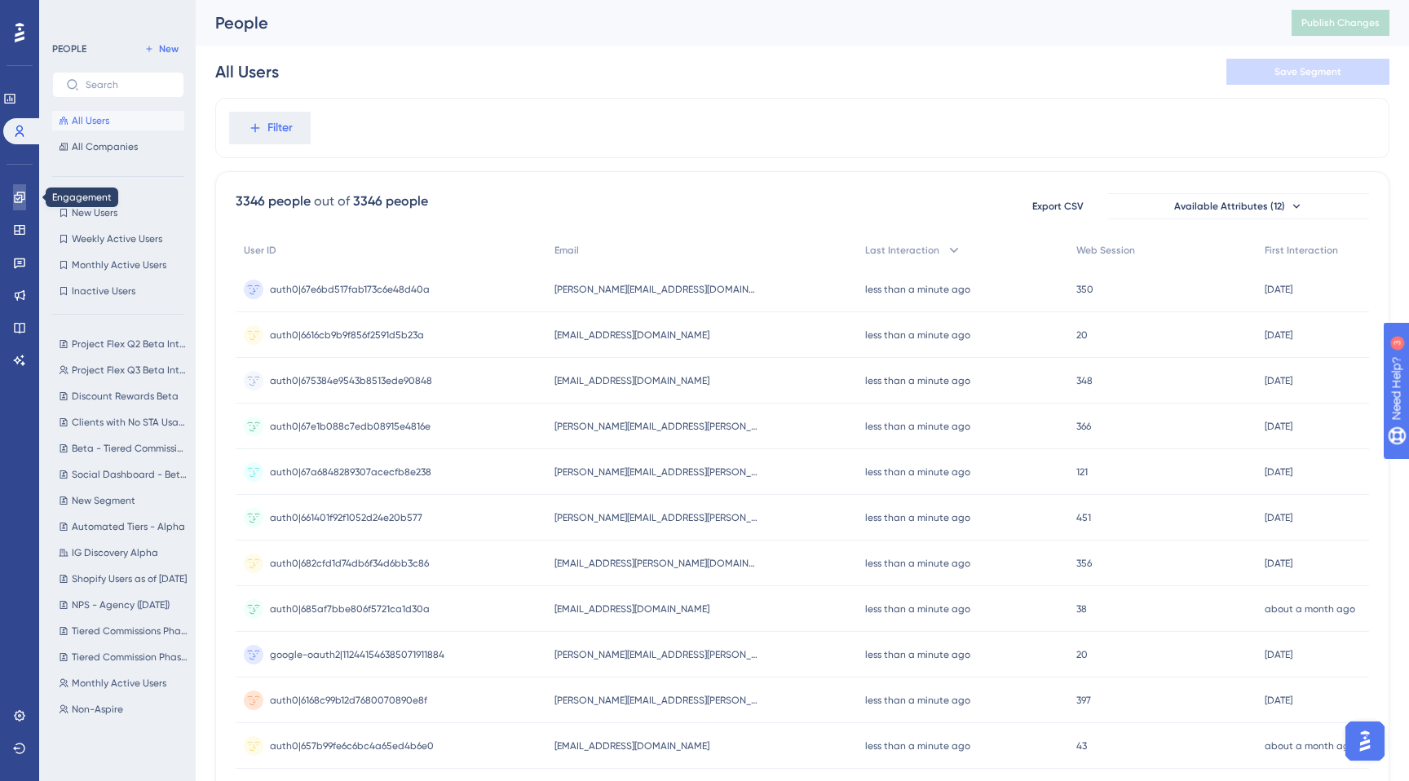
click at [20, 187] on link at bounding box center [19, 197] width 13 height 26
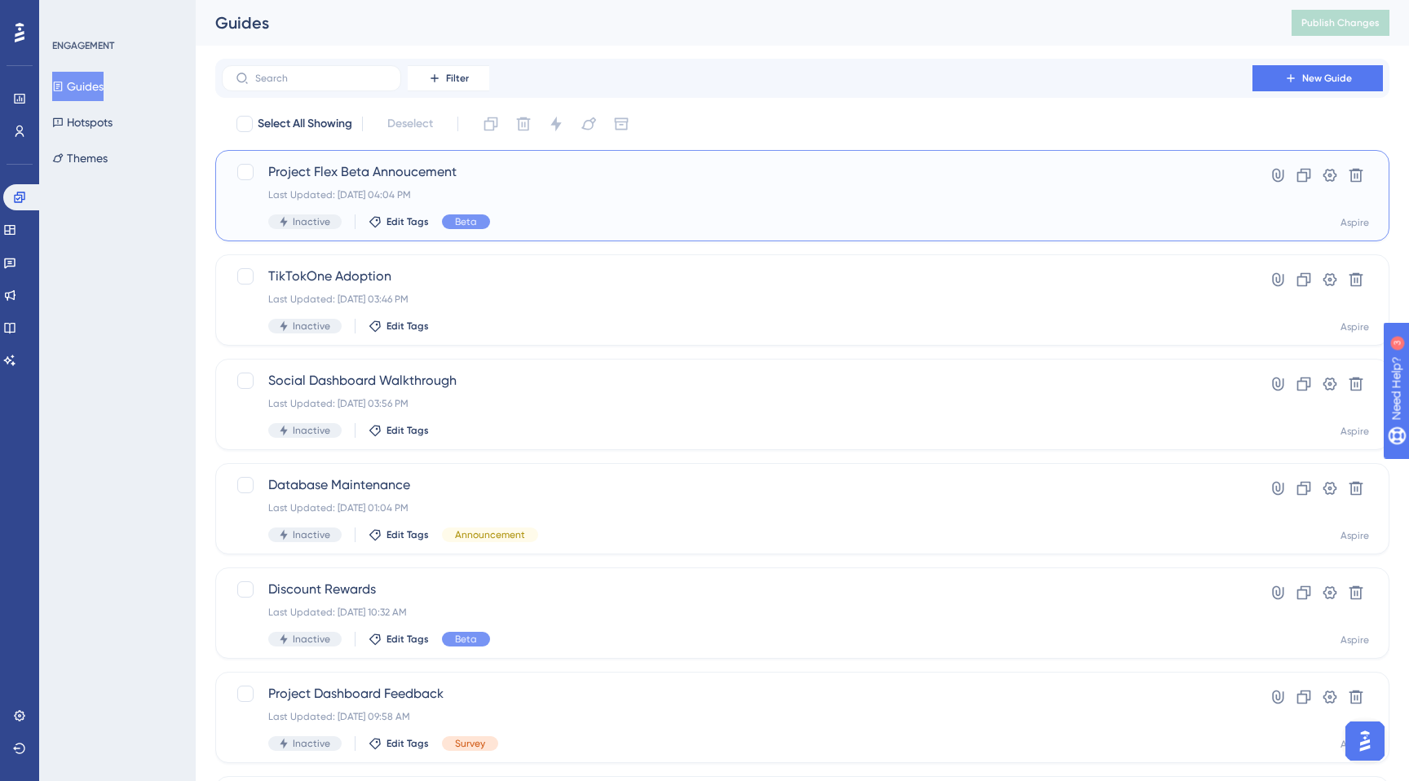
click at [349, 179] on span "Project Flex Beta Annoucement" at bounding box center [737, 172] width 938 height 20
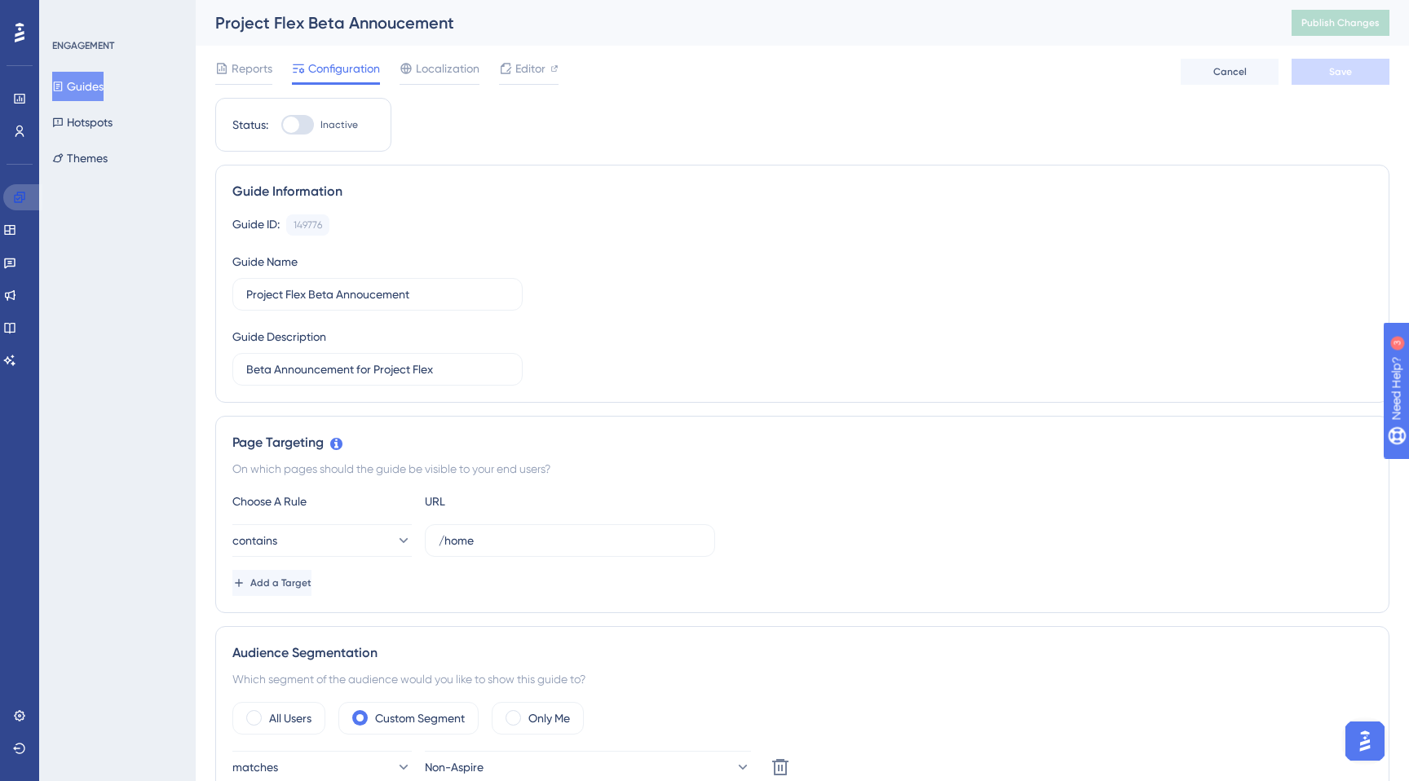
click at [18, 198] on icon at bounding box center [19, 197] width 11 height 11
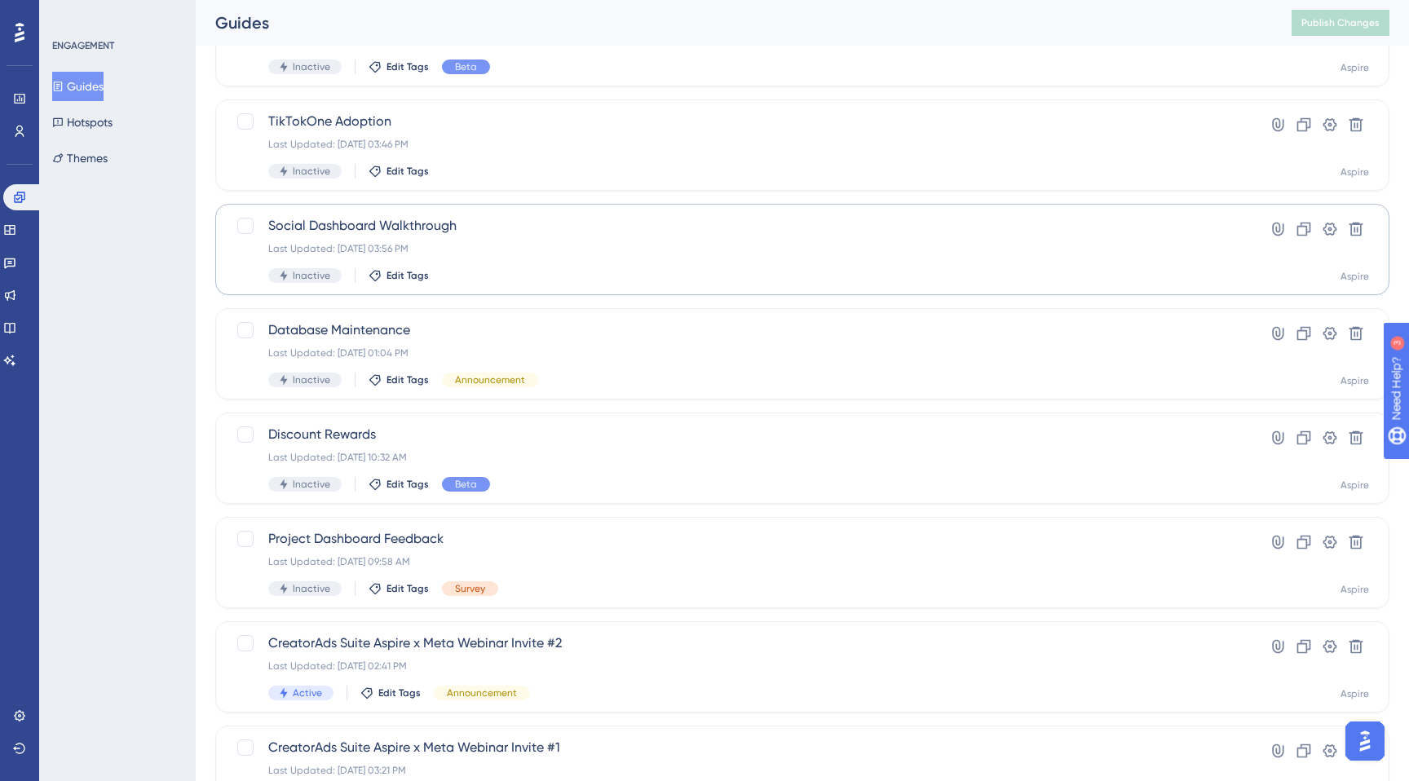
scroll to position [214, 0]
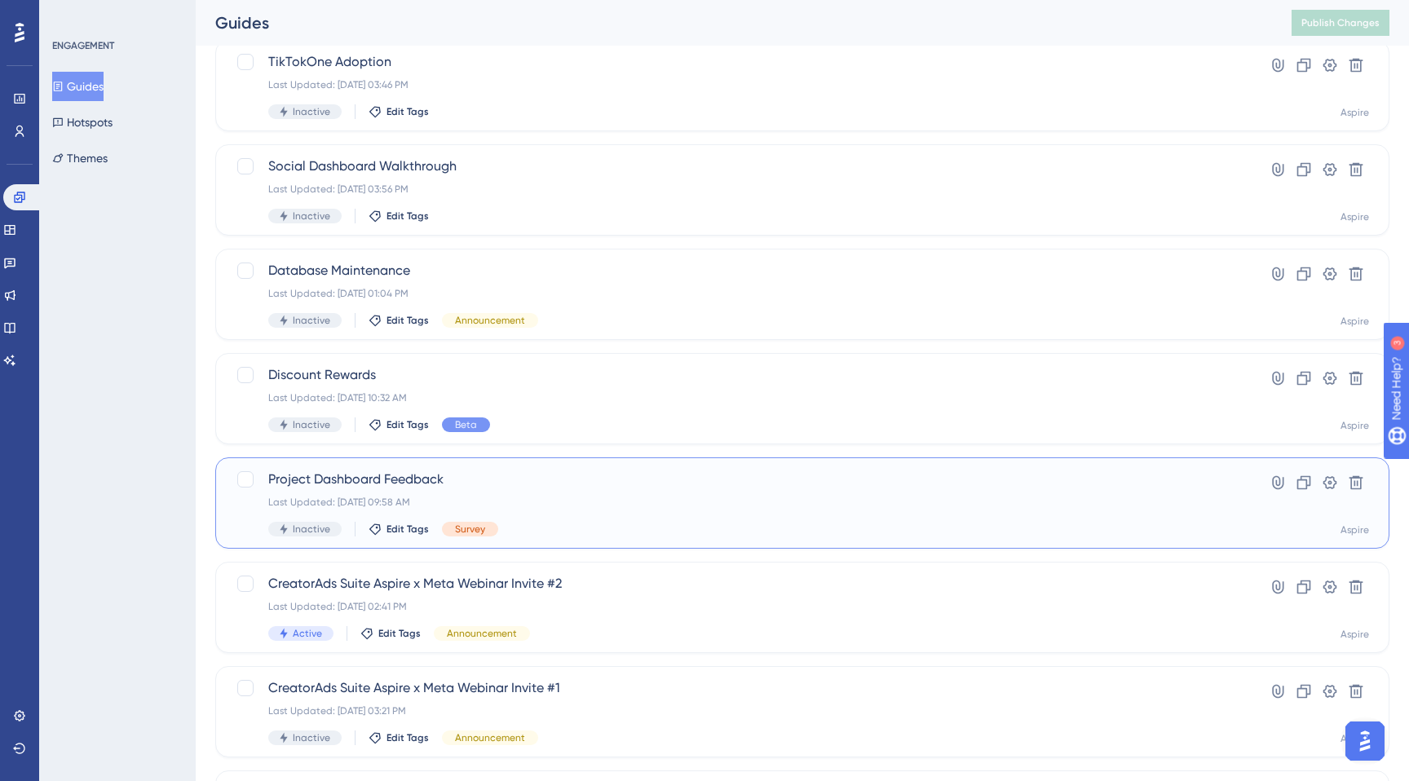
click at [525, 507] on div "Last Updated: [DATE] 09:58 AM" at bounding box center [737, 502] width 938 height 13
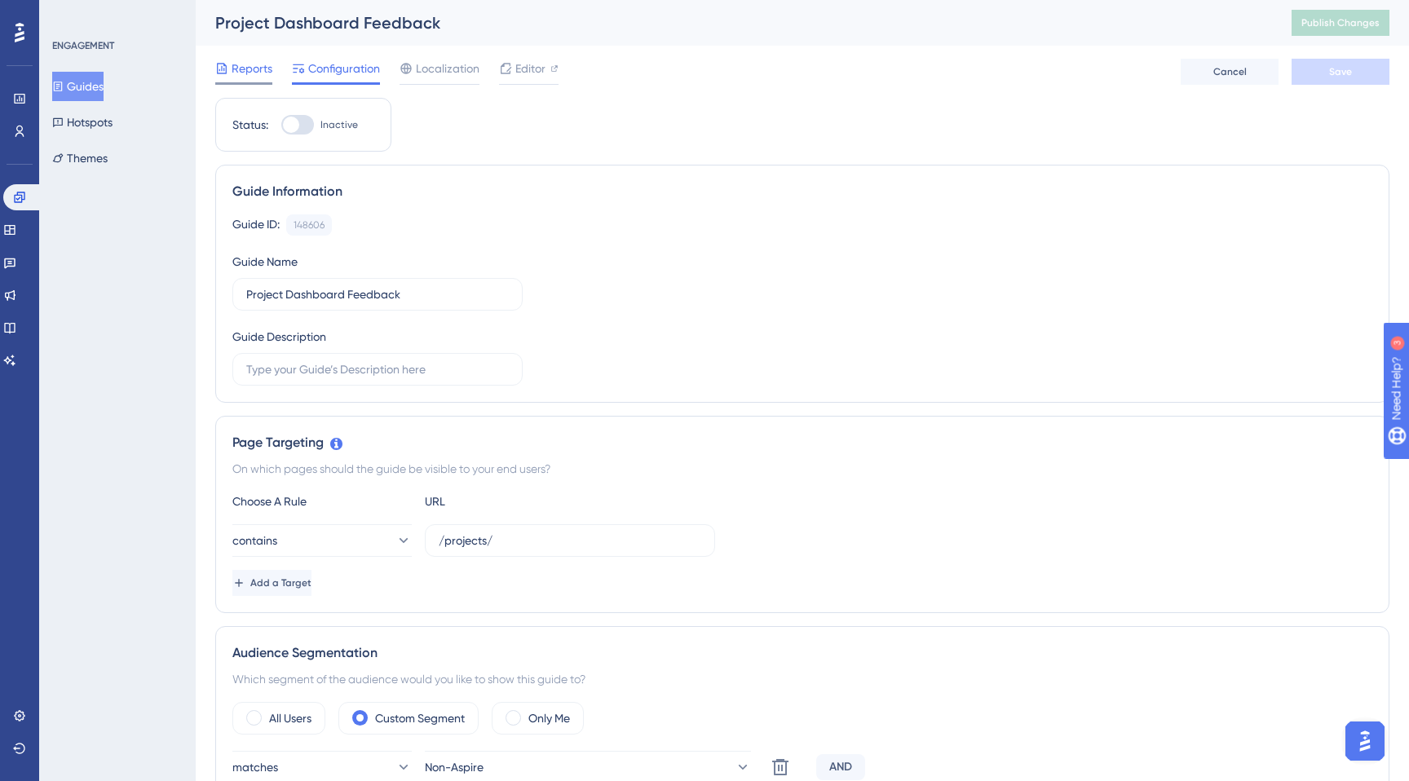
click at [252, 70] on span "Reports" at bounding box center [252, 69] width 41 height 20
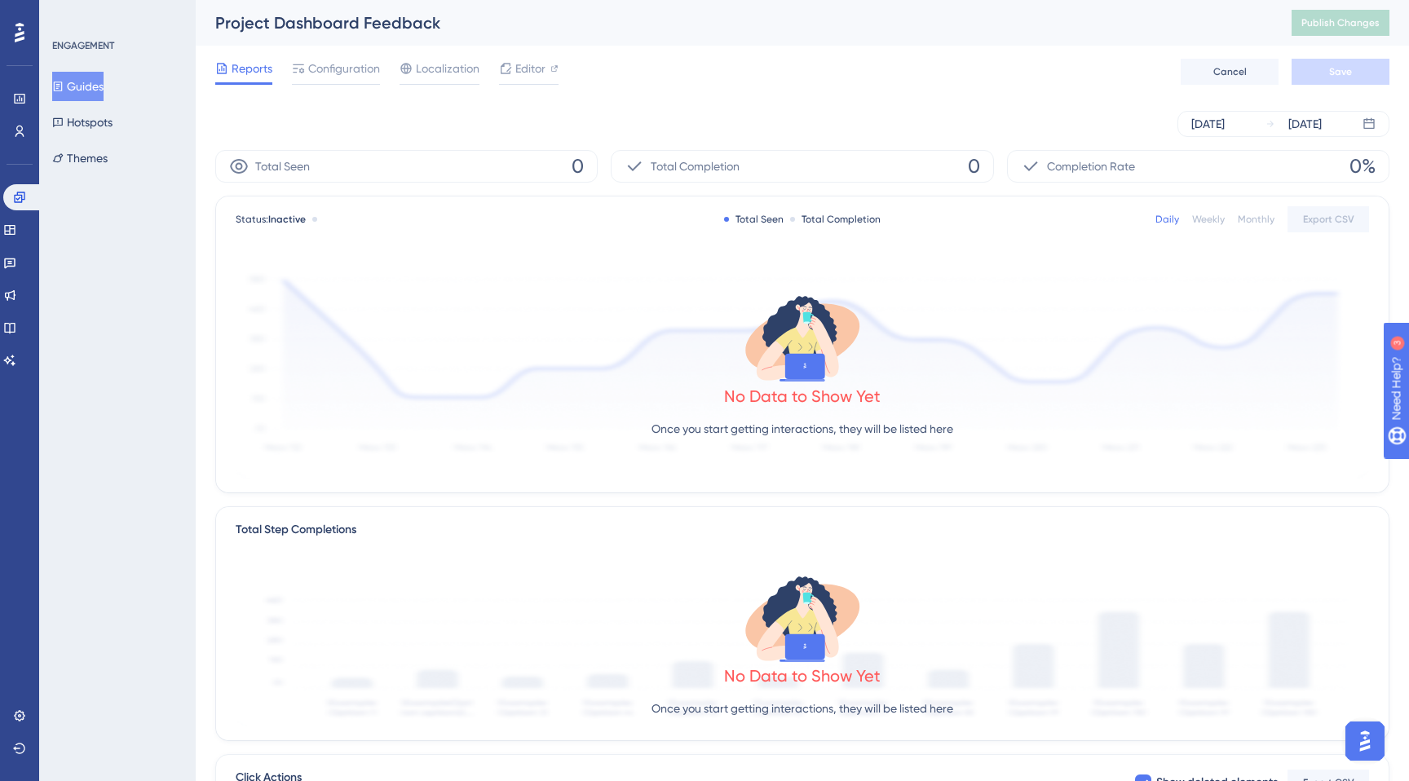
click at [1193, 153] on div "Completion Rate 0%" at bounding box center [1198, 166] width 382 height 33
click at [1193, 117] on div "[DATE]" at bounding box center [1207, 124] width 33 height 20
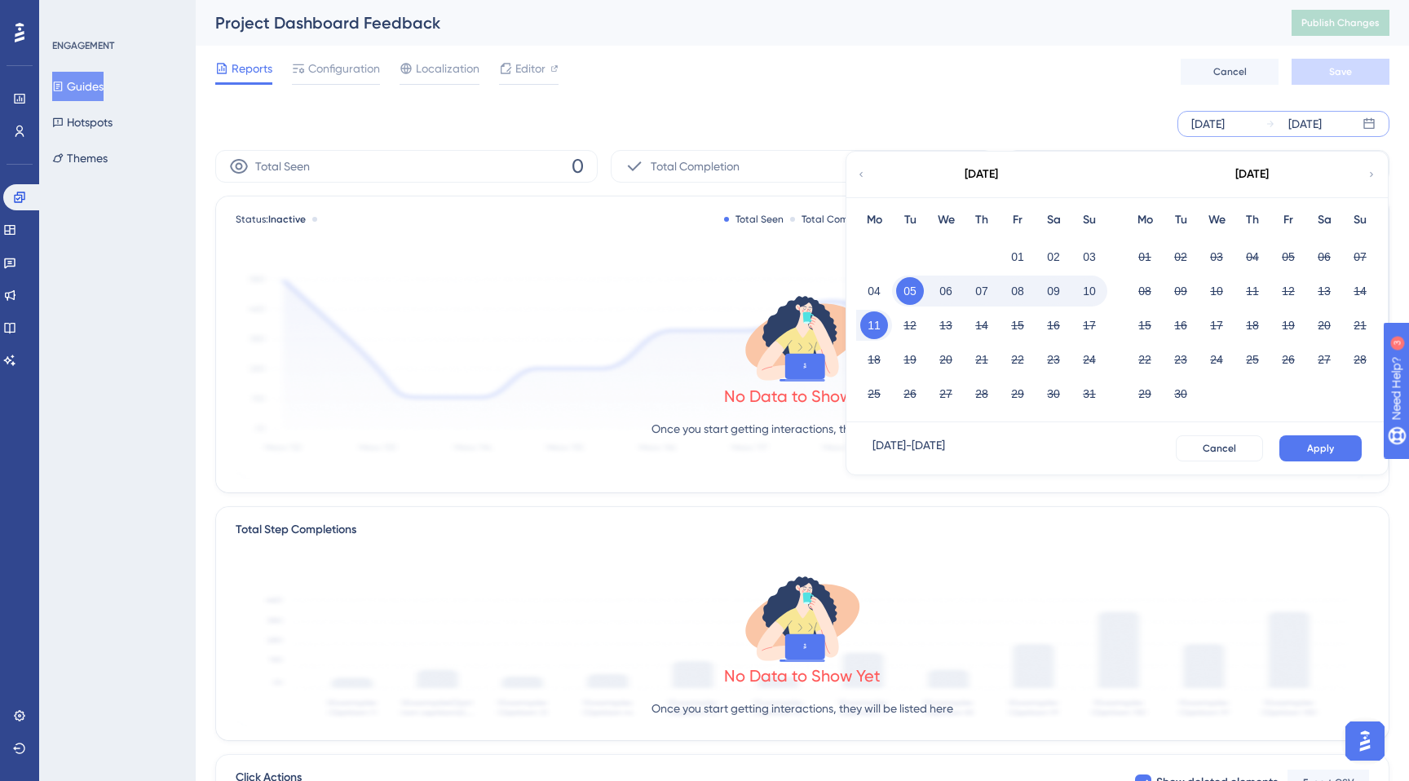
click at [871, 162] on div "[DATE]" at bounding box center [980, 175] width 269 height 46
click at [870, 177] on div "[DATE]" at bounding box center [980, 175] width 269 height 46
click at [862, 170] on icon at bounding box center [861, 174] width 10 height 15
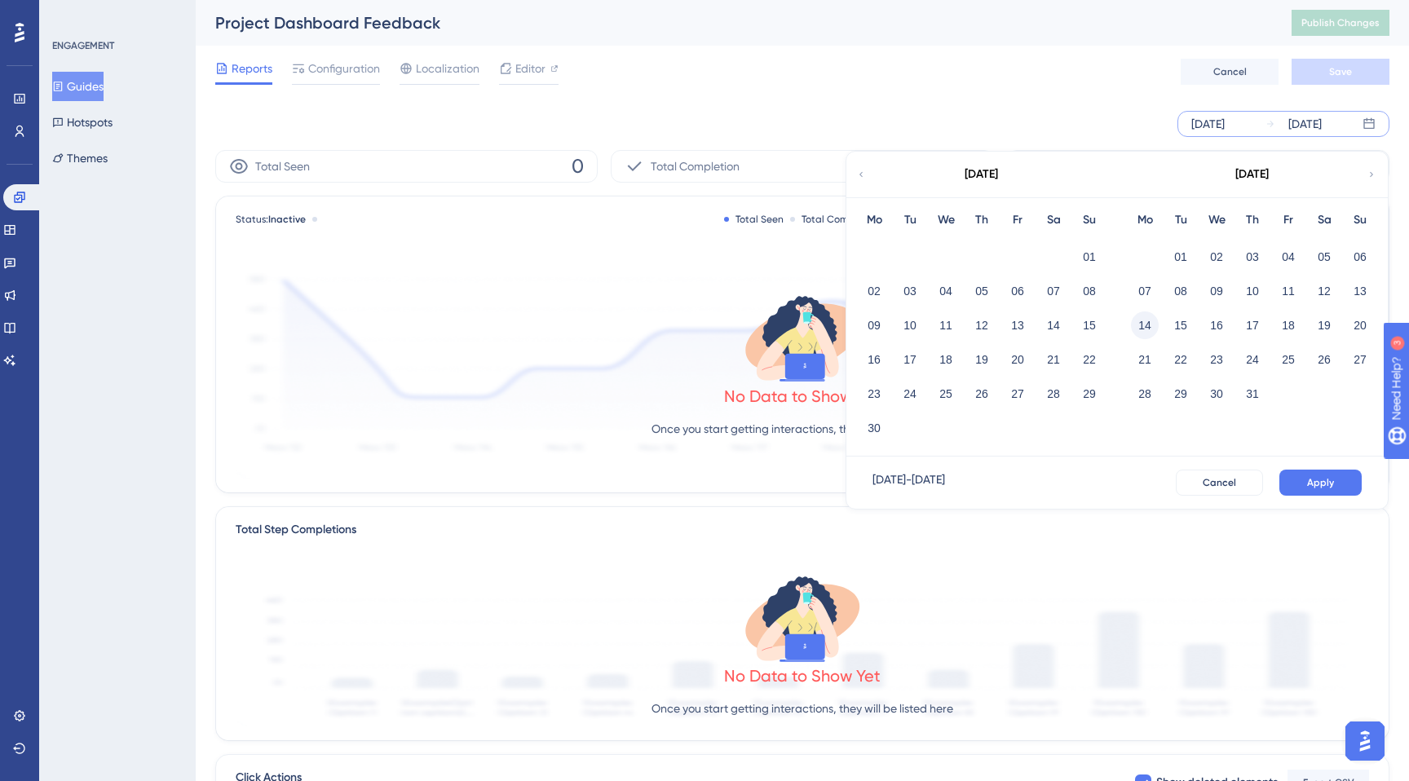
click at [1155, 328] on button "14" at bounding box center [1145, 325] width 28 height 28
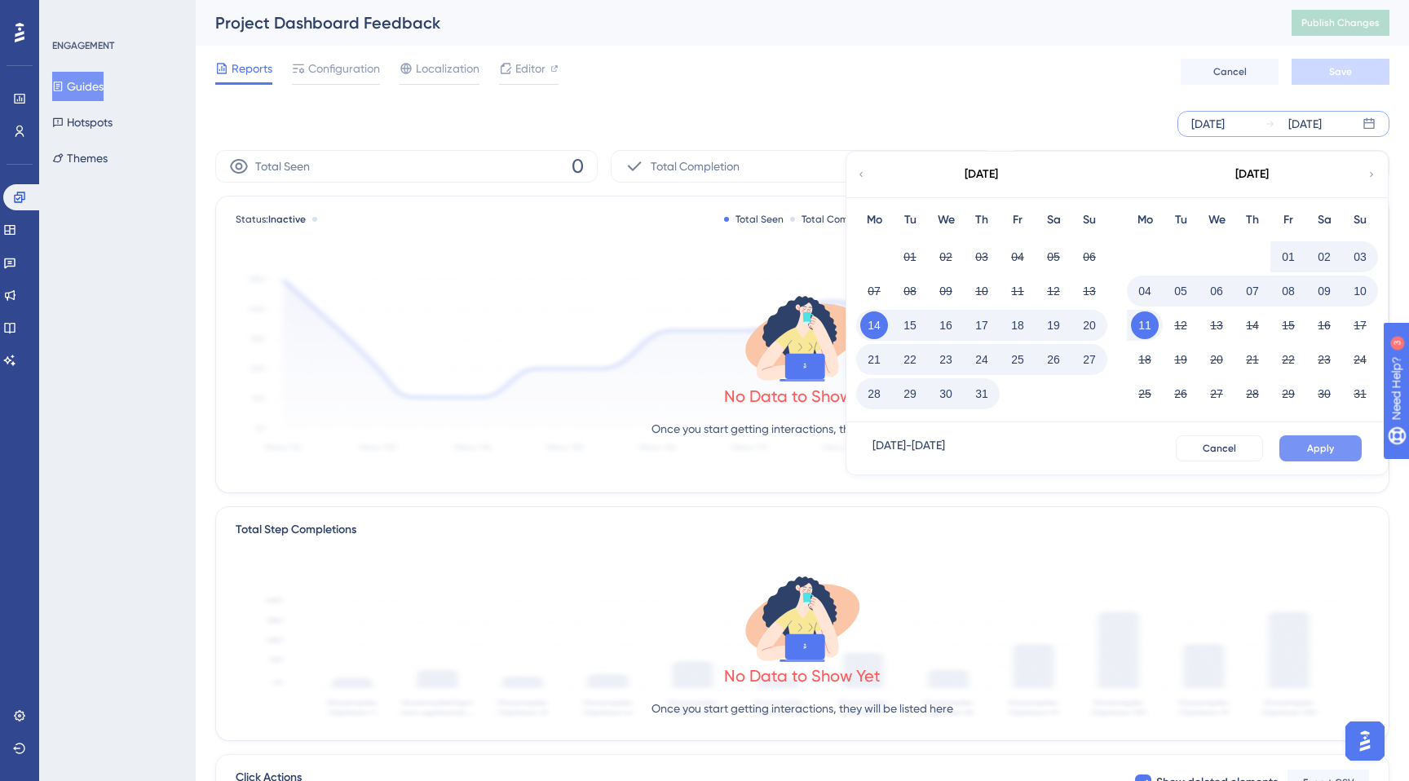
click at [1294, 449] on button "Apply" at bounding box center [1320, 448] width 82 height 26
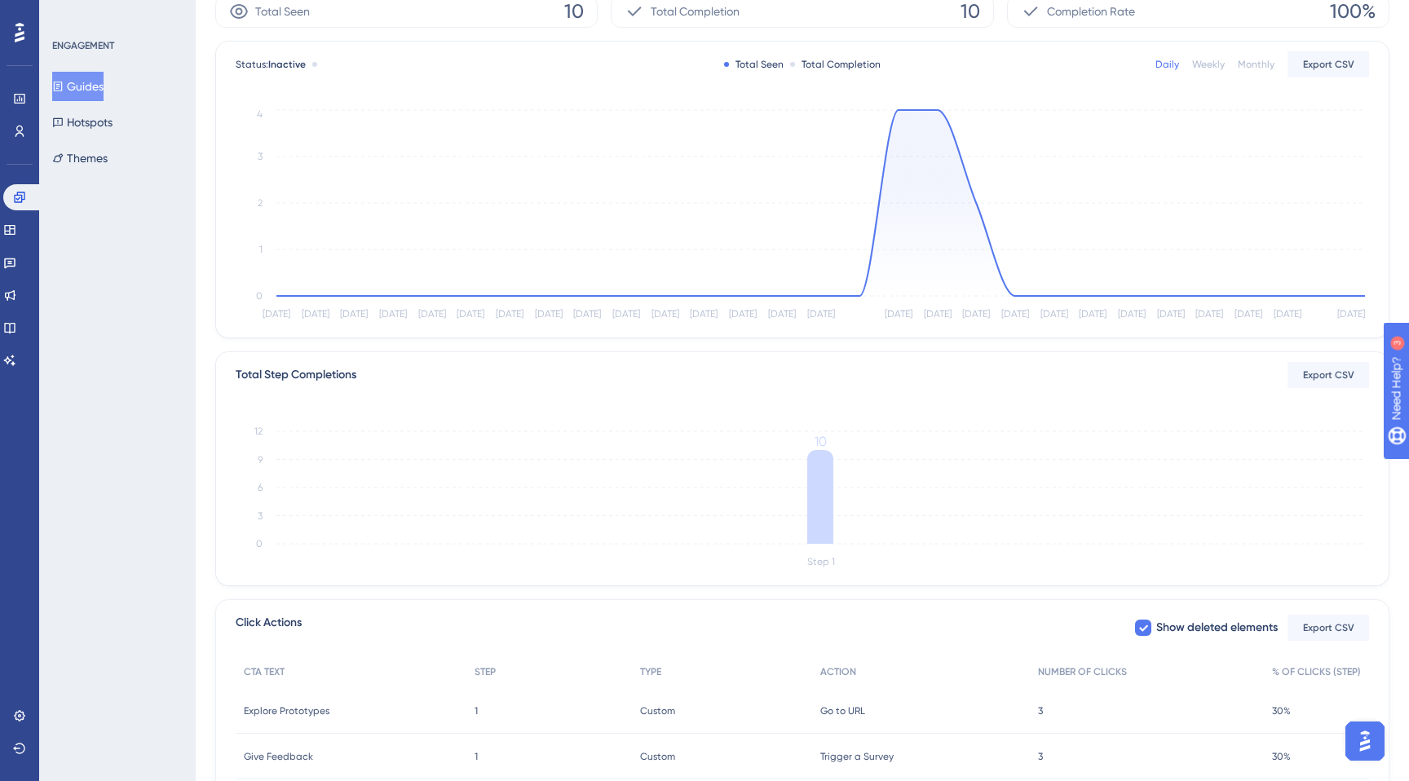
scroll to position [252, 0]
